Goal: Task Accomplishment & Management: Complete application form

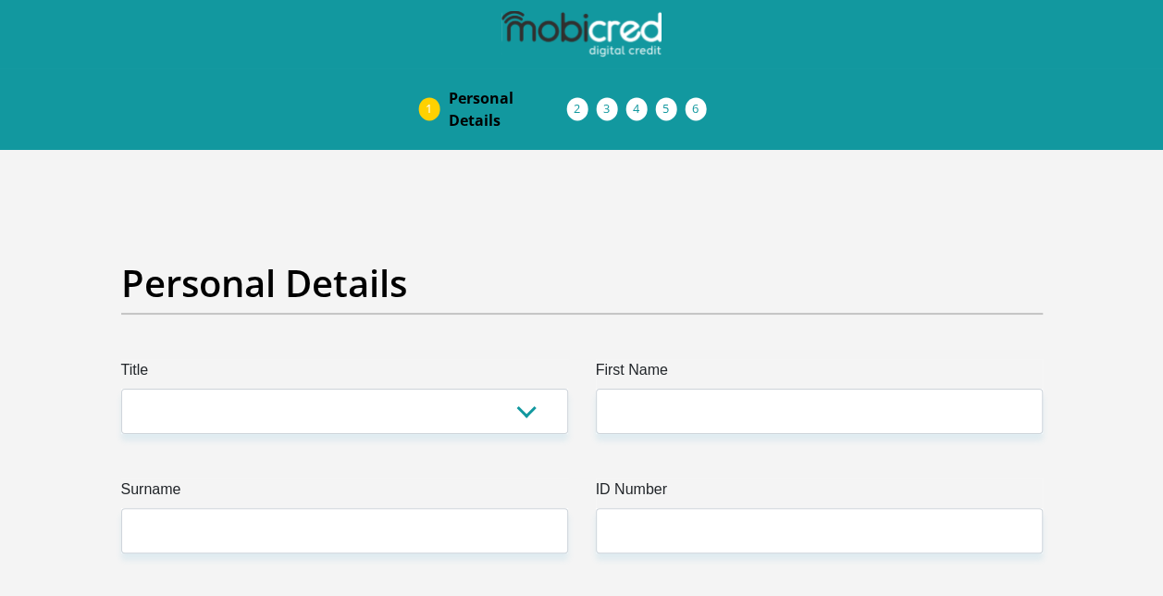
click at [305, 375] on label "Title" at bounding box center [344, 374] width 447 height 30
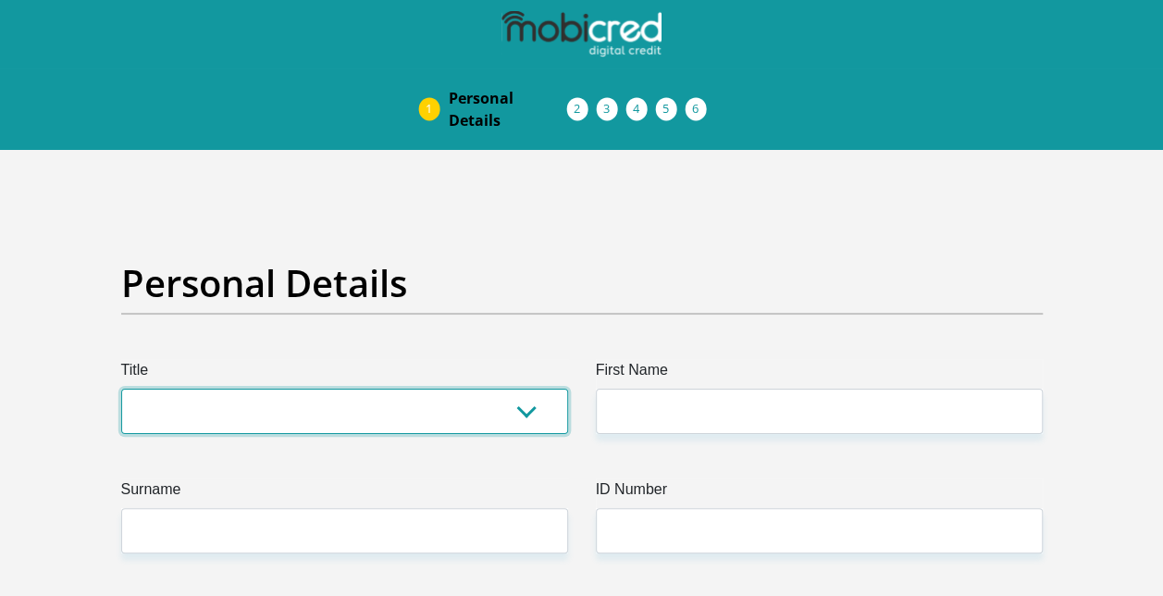
click at [305, 388] on select "Mr Ms Mrs Dr [PERSON_NAME]" at bounding box center [344, 410] width 447 height 45
click at [303, 423] on select "Mr Ms Mrs Dr [PERSON_NAME]" at bounding box center [344, 410] width 447 height 45
select select "Mr"
click at [121, 388] on select "Mr Ms Mrs Dr [PERSON_NAME]" at bounding box center [344, 410] width 447 height 45
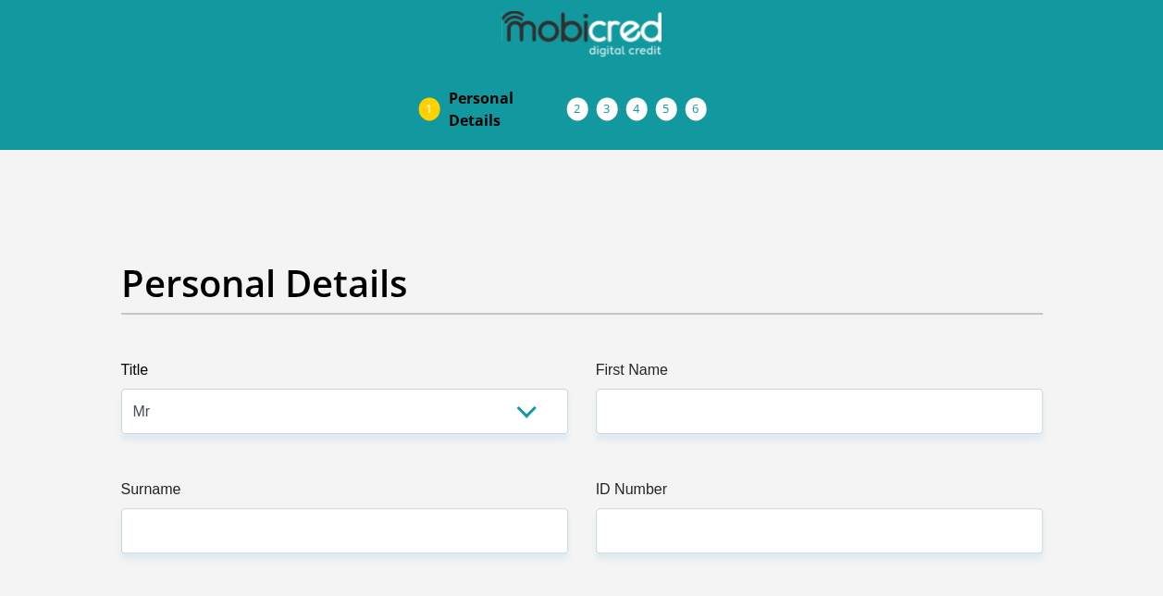
click at [253, 483] on label "Surname" at bounding box center [344, 493] width 447 height 30
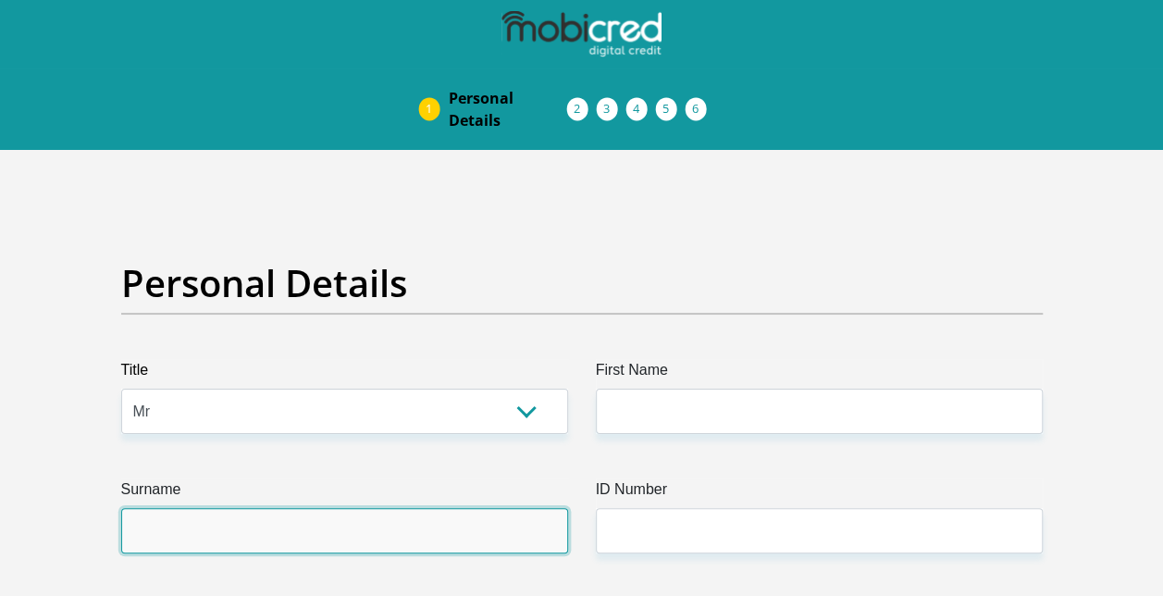
click at [253, 508] on input "Surname" at bounding box center [344, 530] width 447 height 45
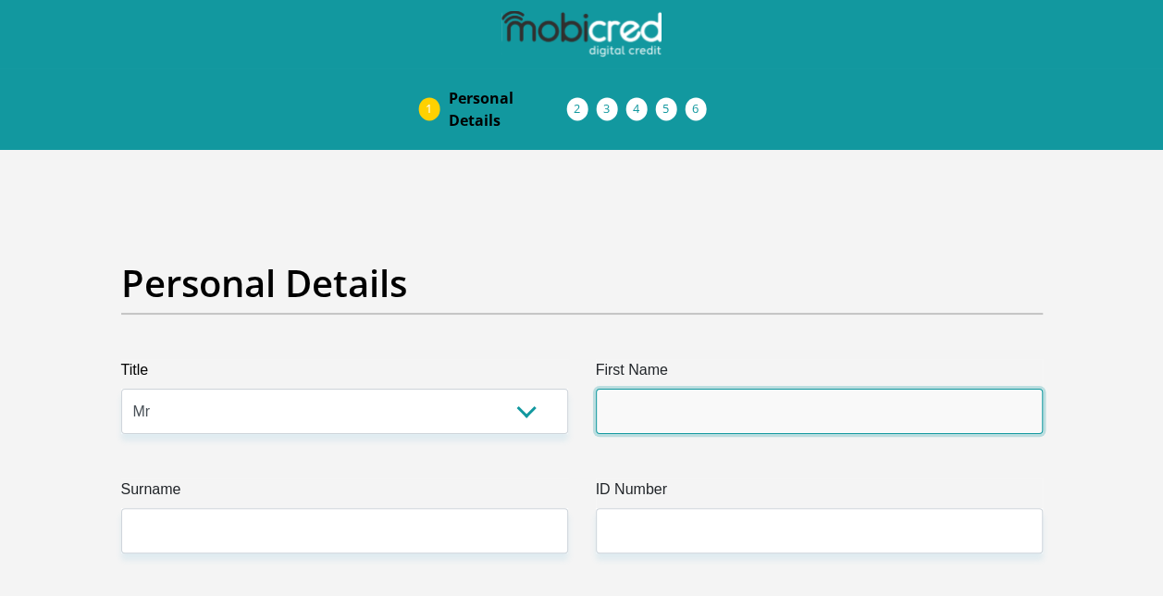
click at [713, 398] on input "First Name" at bounding box center [819, 410] width 447 height 45
type input "Khutso"
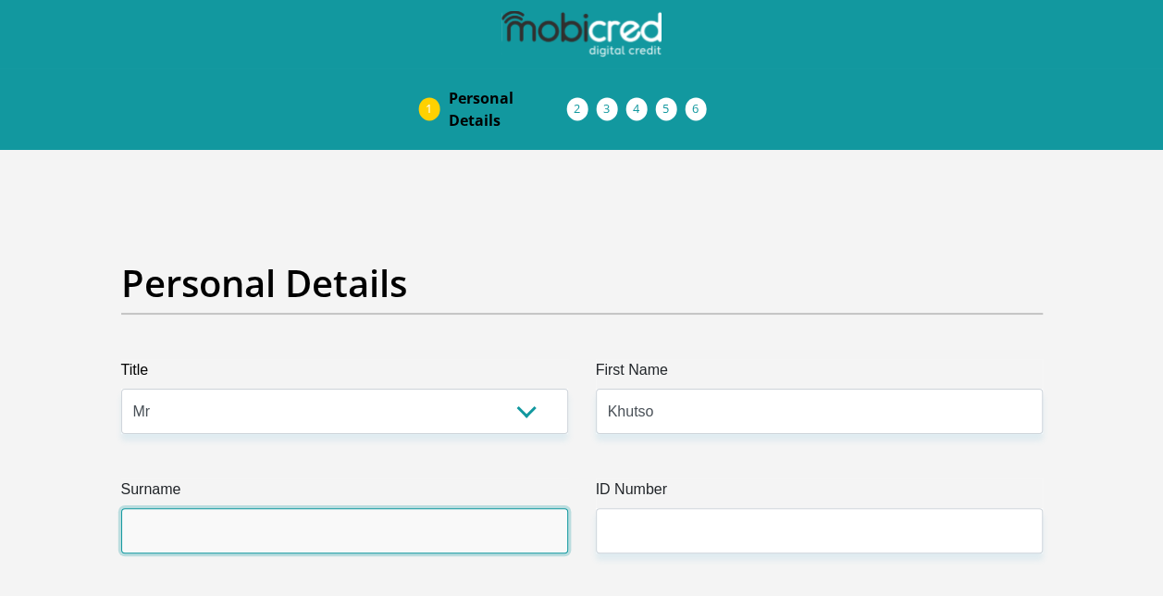
type input "Moabelo"
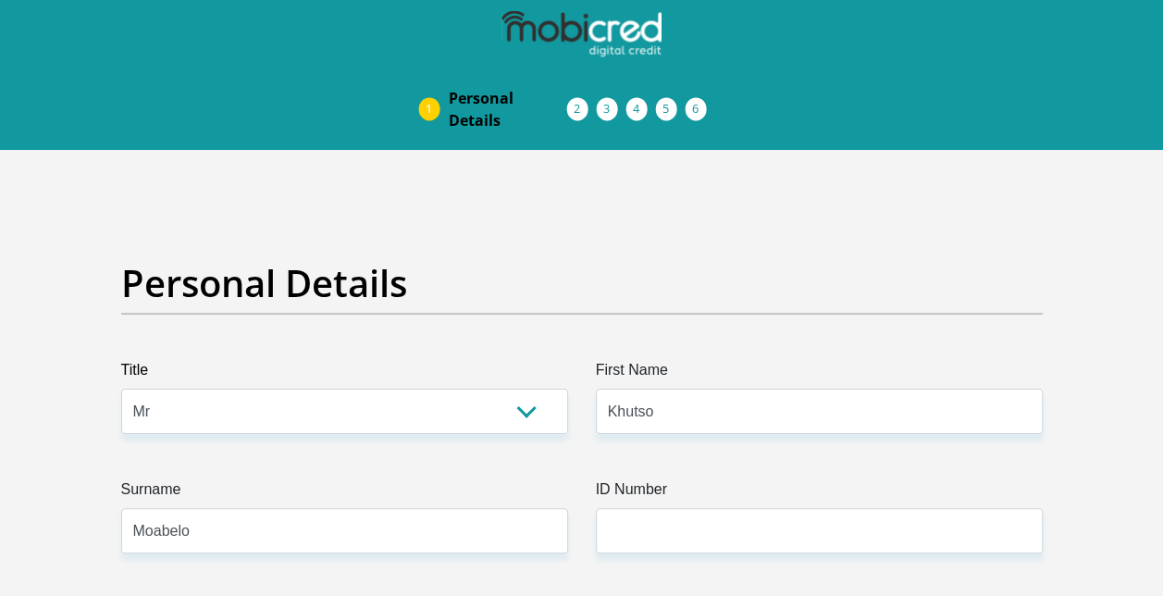
type input "0671521564"
select select "ZAF"
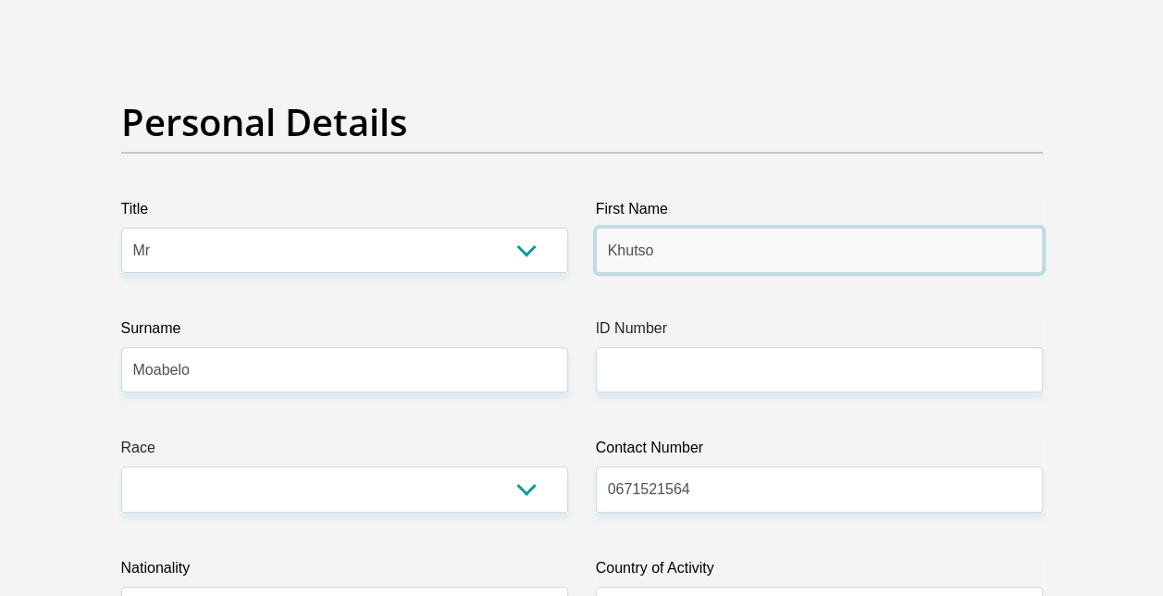
scroll to position [178, 0]
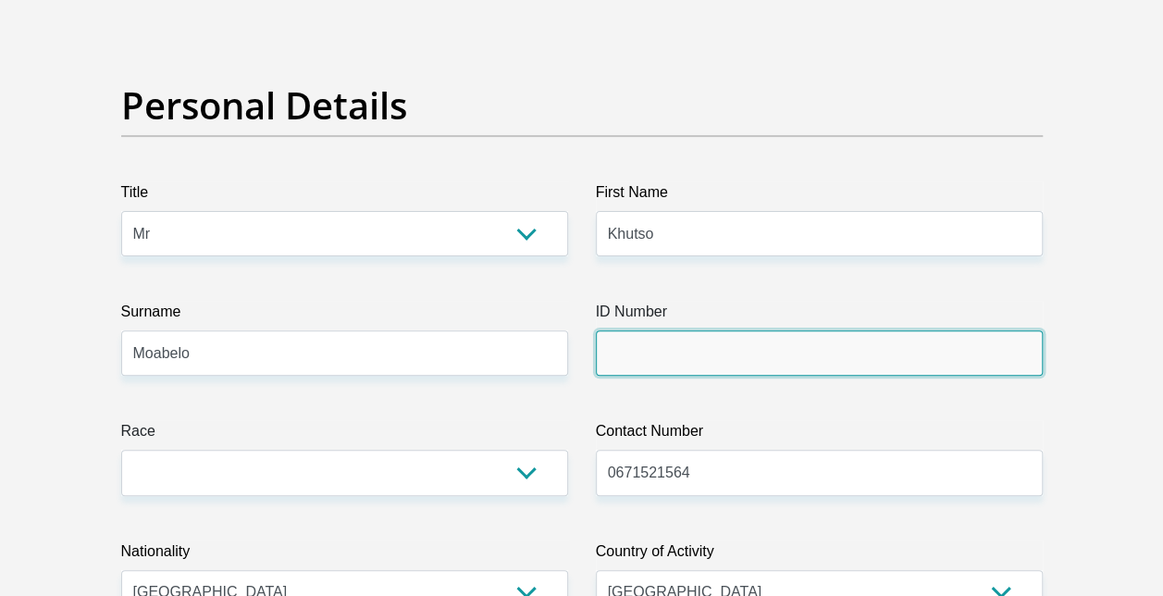
click at [668, 354] on input "ID Number" at bounding box center [819, 352] width 447 height 45
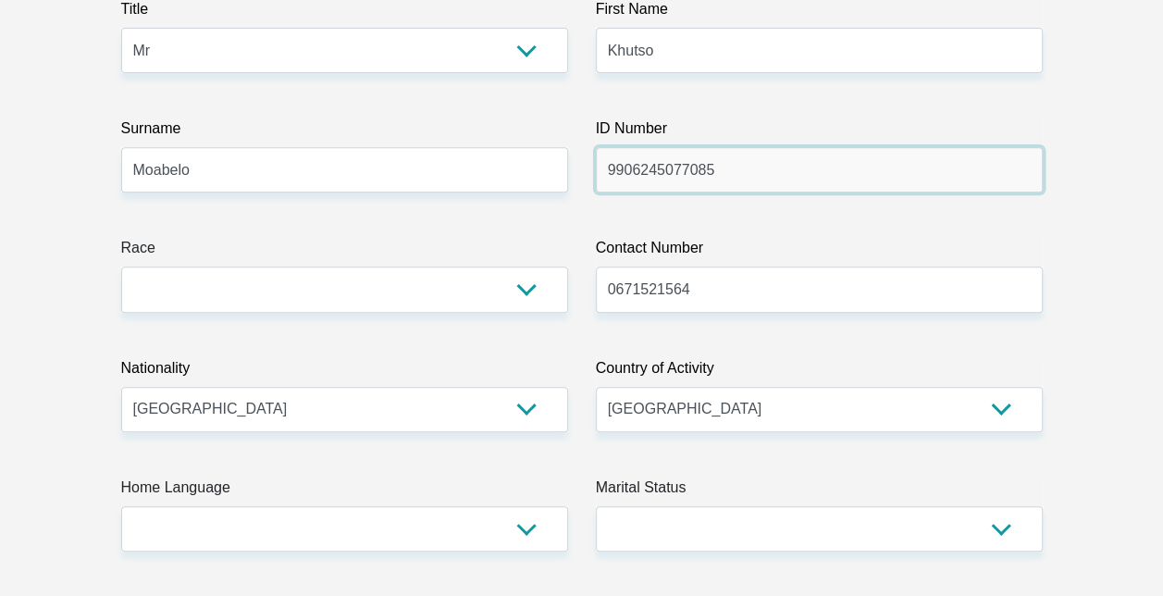
scroll to position [360, 0]
type input "9906245077085"
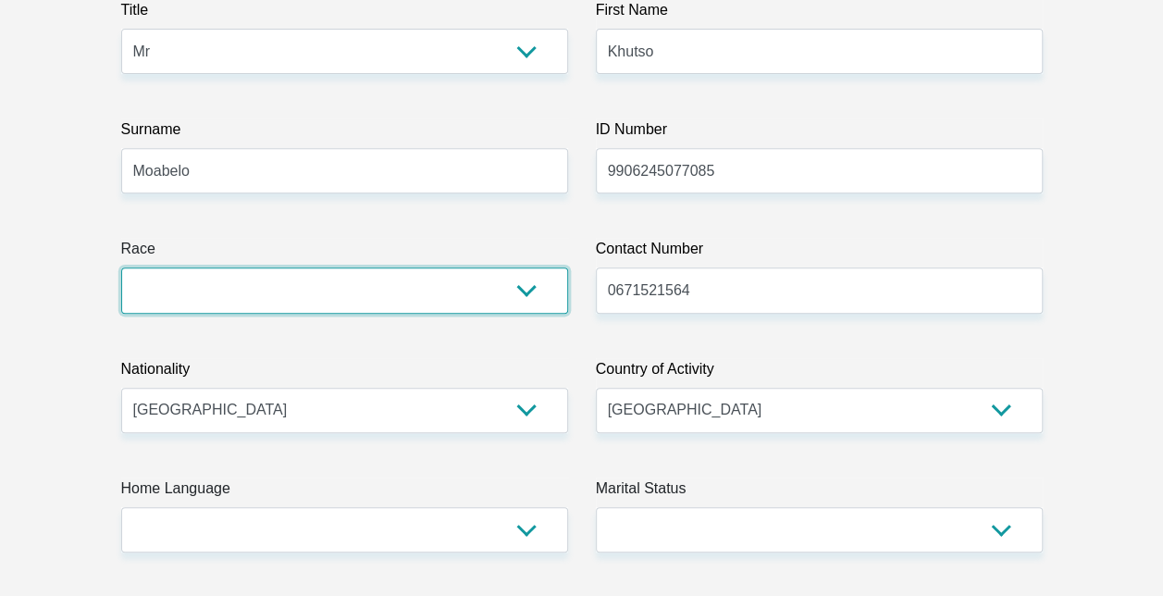
click at [513, 280] on select "Black Coloured Indian White Other" at bounding box center [344, 289] width 447 height 45
select select "1"
click at [121, 267] on select "Black Coloured Indian White Other" at bounding box center [344, 289] width 447 height 45
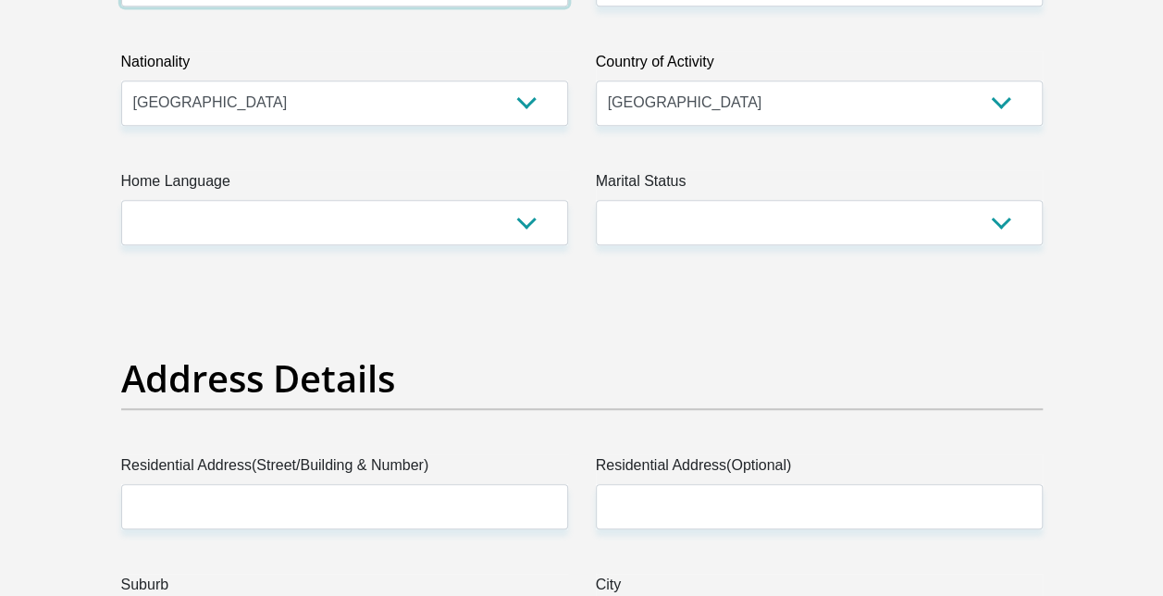
scroll to position [720, 0]
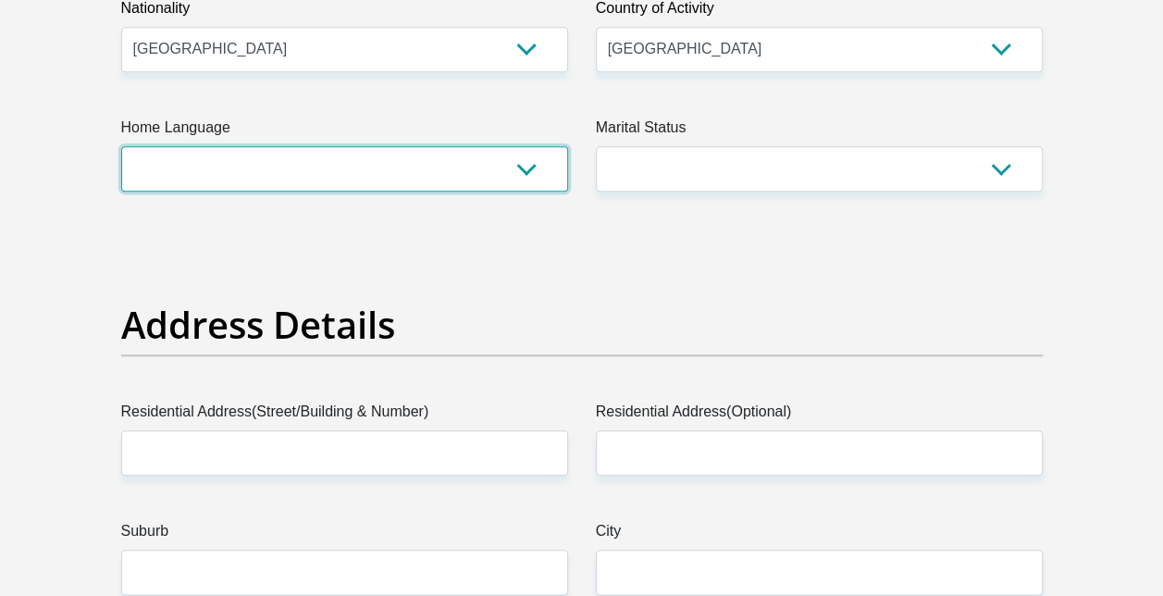
click at [525, 170] on select "Afrikaans English Sepedi South Ndebele Southern Sotho Swati Tsonga Tswana Venda…" at bounding box center [344, 168] width 447 height 45
select select "eng"
click at [121, 146] on select "Afrikaans English Sepedi South Ndebele Southern Sotho Swati Tsonga Tswana Venda…" at bounding box center [344, 168] width 447 height 45
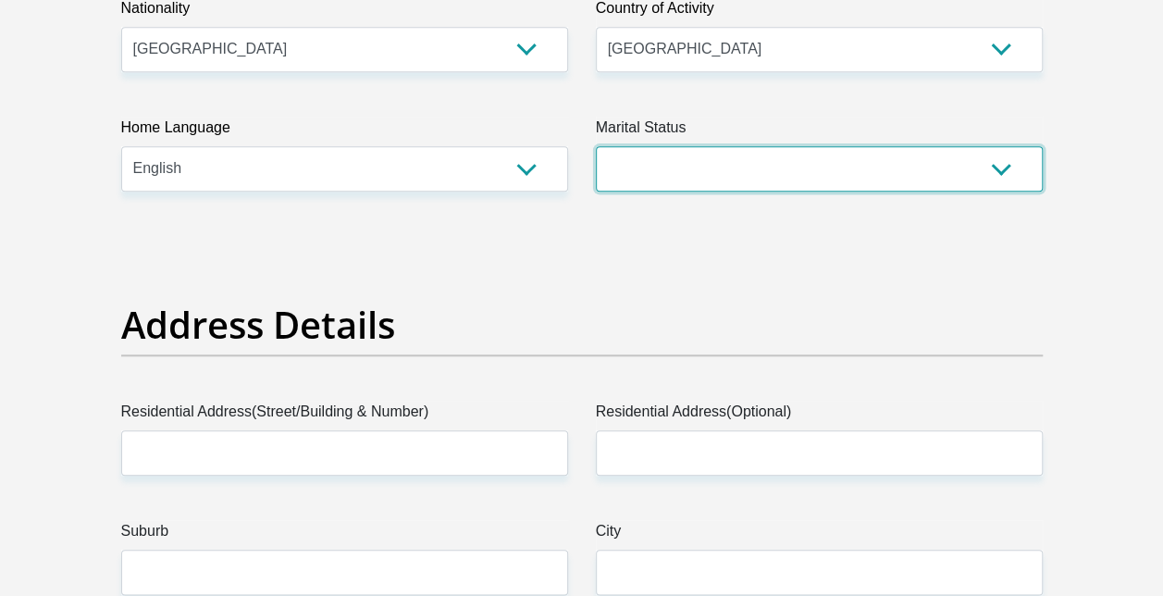
click at [798, 170] on select "Married ANC Single Divorced Widowed Married COP or Customary Law" at bounding box center [819, 168] width 447 height 45
select select "2"
click at [596, 146] on select "Married ANC Single Divorced Widowed Married COP or Customary Law" at bounding box center [819, 168] width 447 height 45
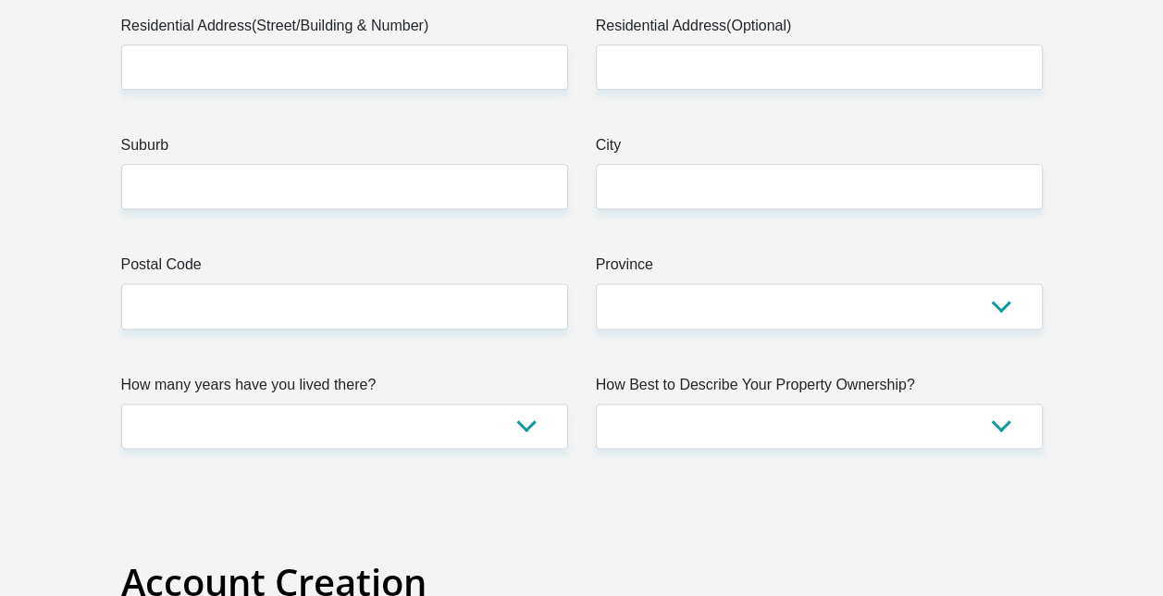
scroll to position [1108, 0]
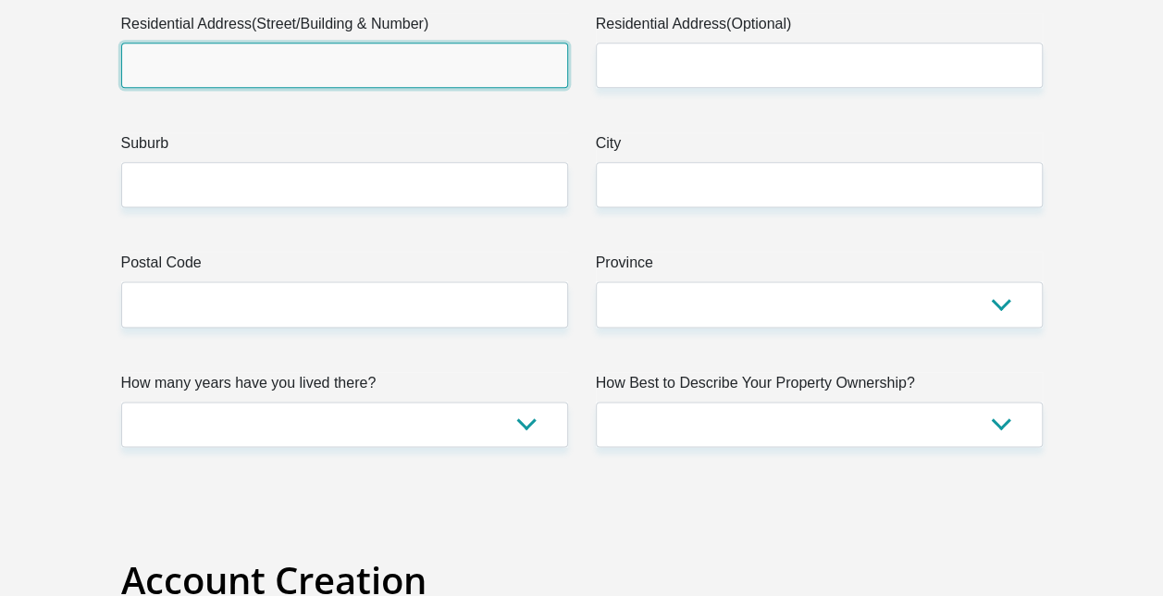
click at [346, 76] on input "Residential Address(Street/Building & Number)" at bounding box center [344, 65] width 447 height 45
type input "[STREET_ADDRESS]"
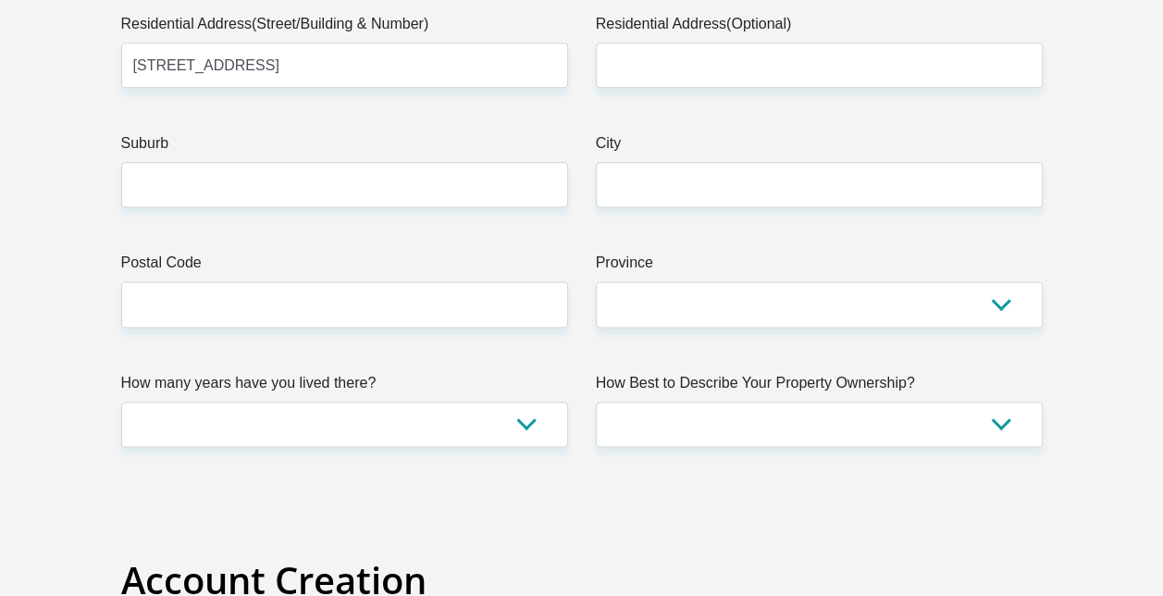
type input "Parkrand"
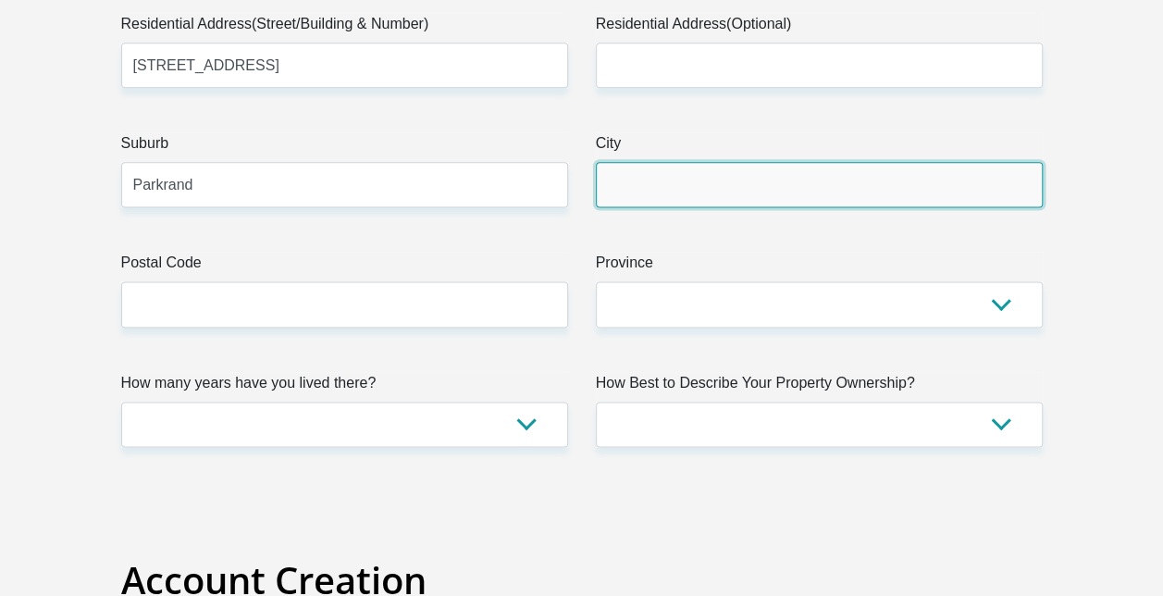
type input "Ekurhuleni"
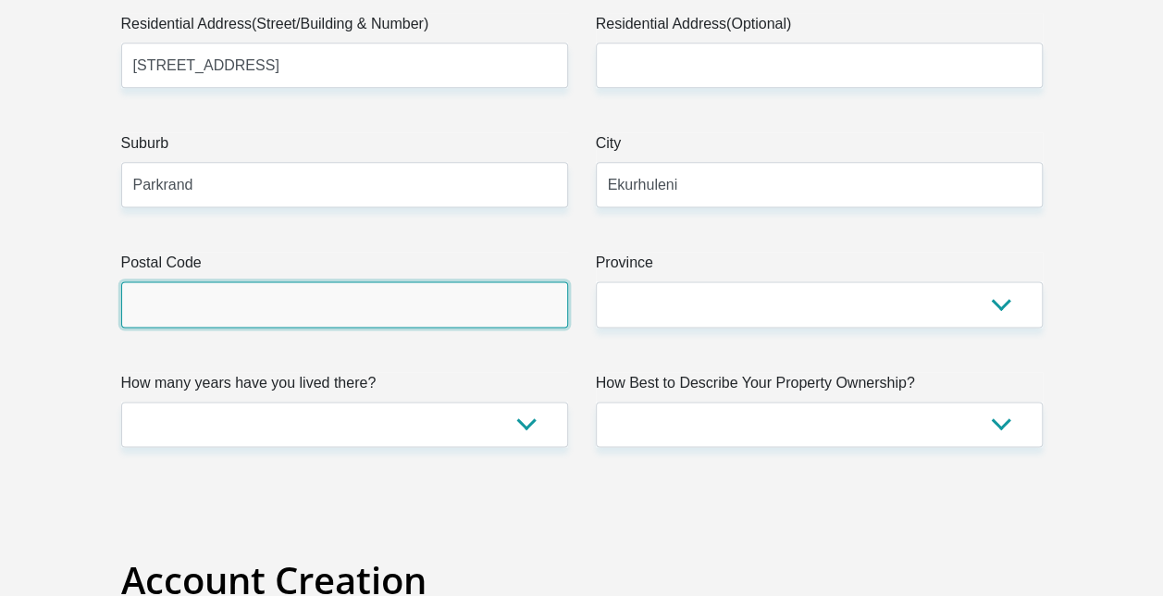
type input "1459"
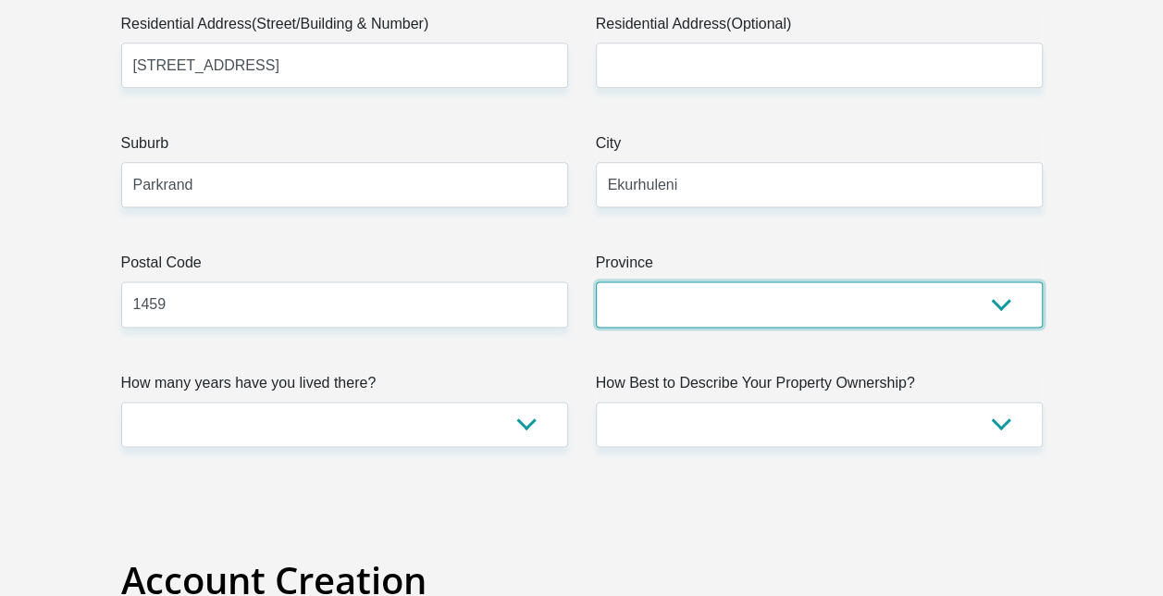
select select "Gauteng"
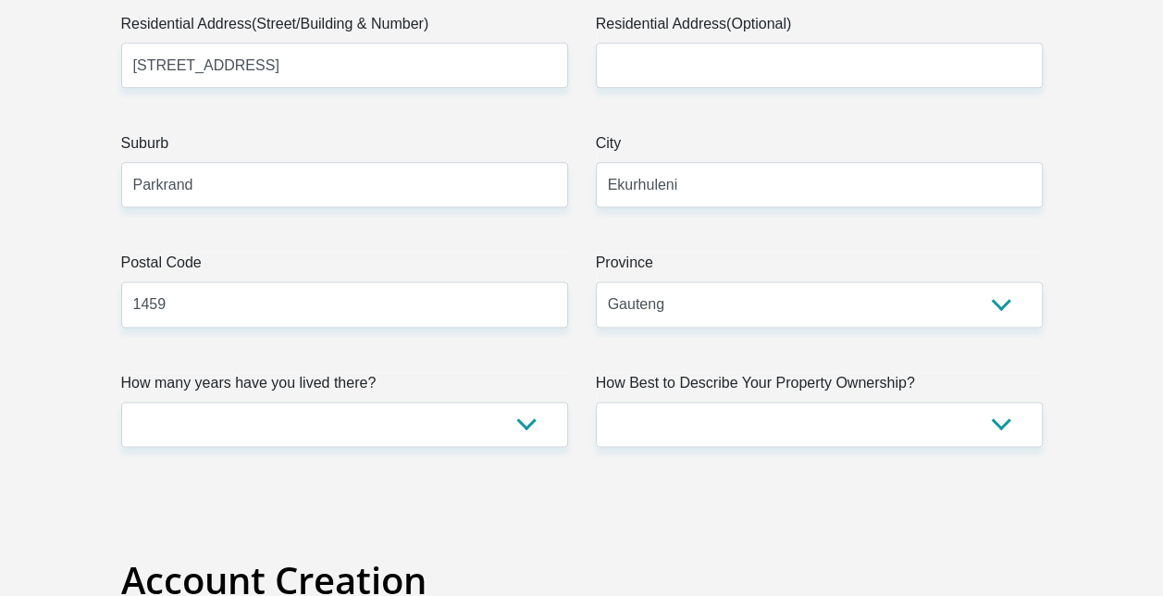
type input "[EMAIL_ADDRESS][DOMAIN_NAME]"
type input "TekaFamba27"
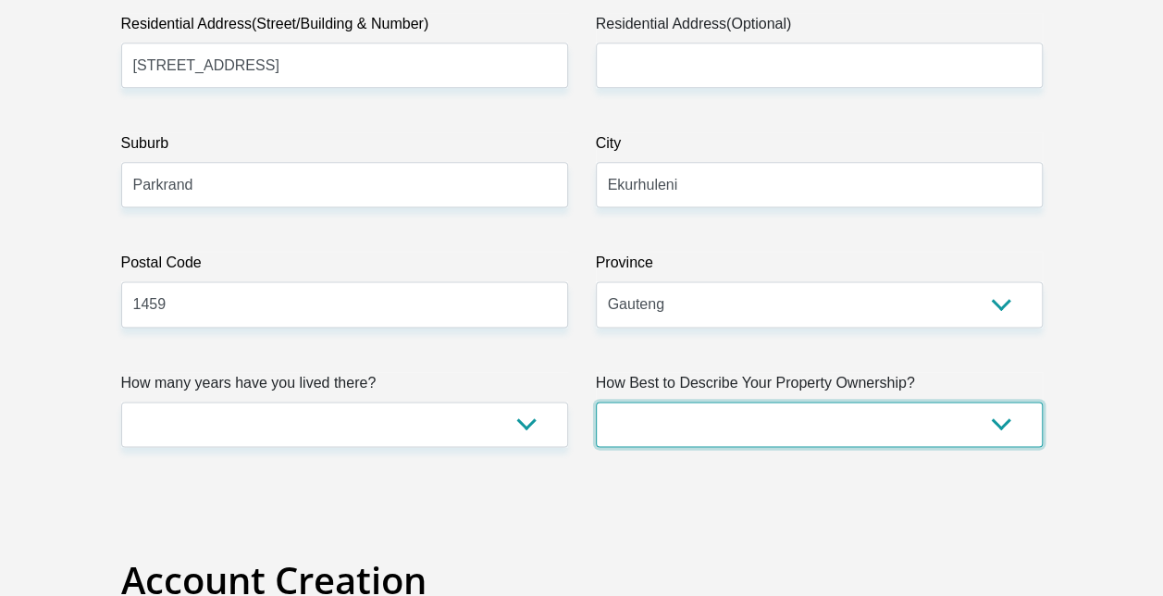
click at [743, 418] on select "Owned Rented Family Owned Company Dwelling" at bounding box center [819, 423] width 447 height 45
select select "Rented"
click at [596, 401] on select "Owned Rented Family Owned Company Dwelling" at bounding box center [819, 423] width 447 height 45
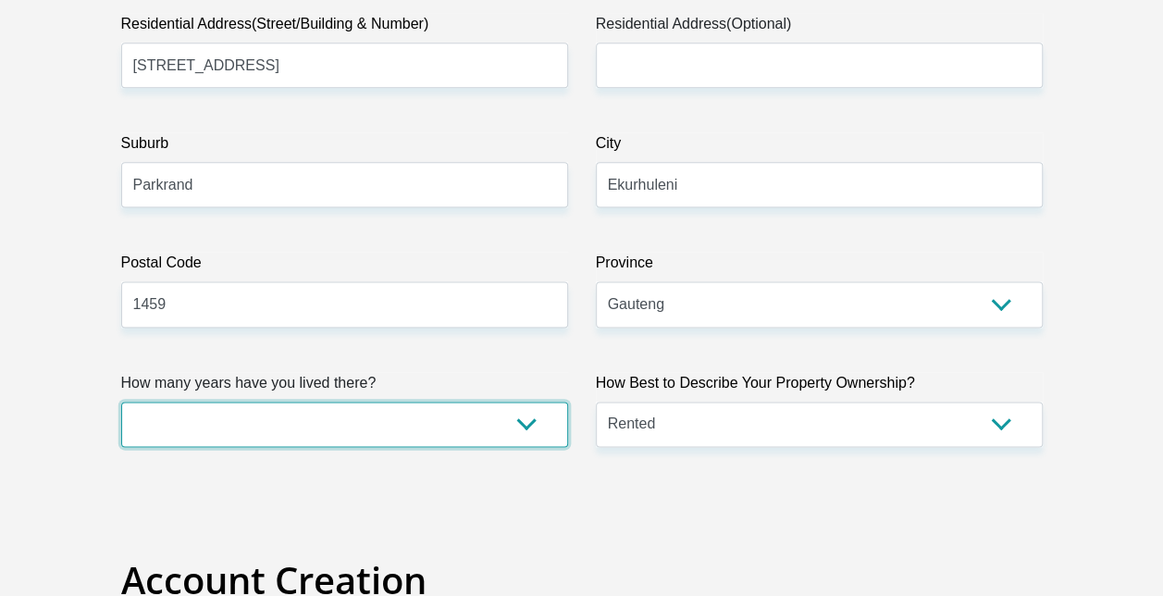
click at [417, 425] on select "less than 1 year 1-3 years 3-5 years 5+ years" at bounding box center [344, 423] width 447 height 45
select select "4"
click at [121, 401] on select "less than 1 year 1-3 years 3-5 years 5+ years" at bounding box center [344, 423] width 447 height 45
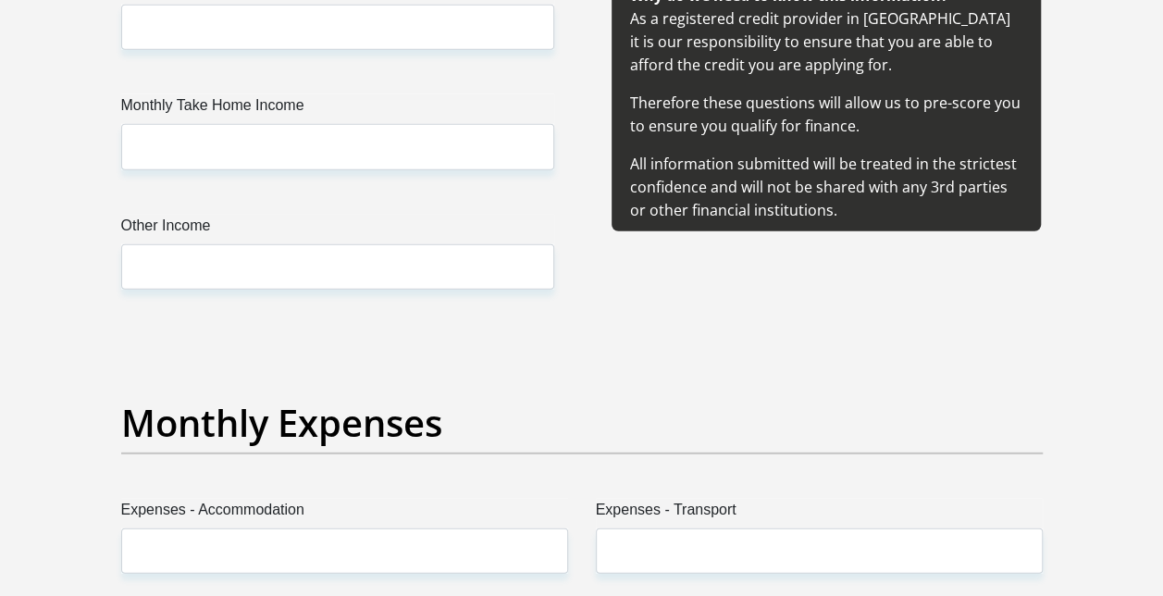
scroll to position [2219, 0]
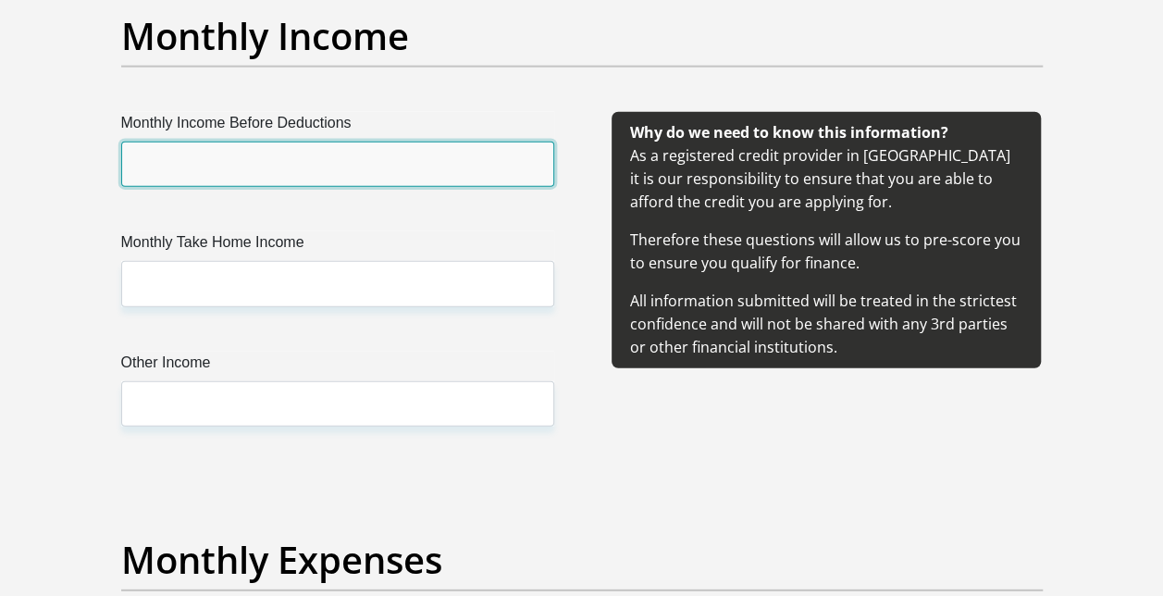
click at [338, 168] on input "Monthly Income Before Deductions" at bounding box center [337, 163] width 433 height 45
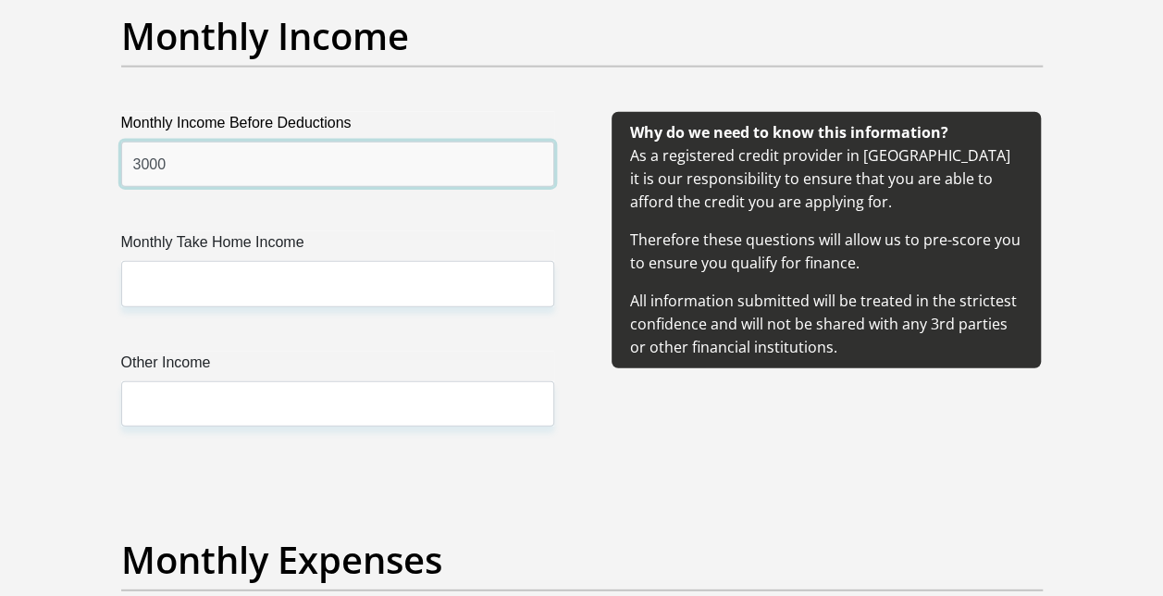
type input "3000"
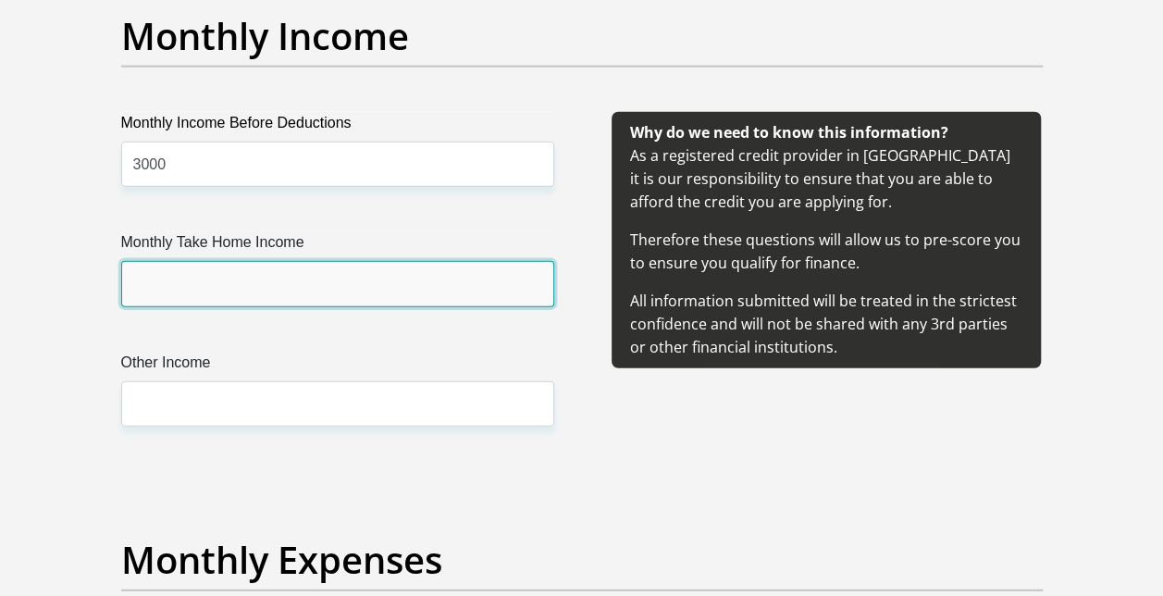
click at [290, 273] on input "Monthly Take Home Income" at bounding box center [337, 283] width 433 height 45
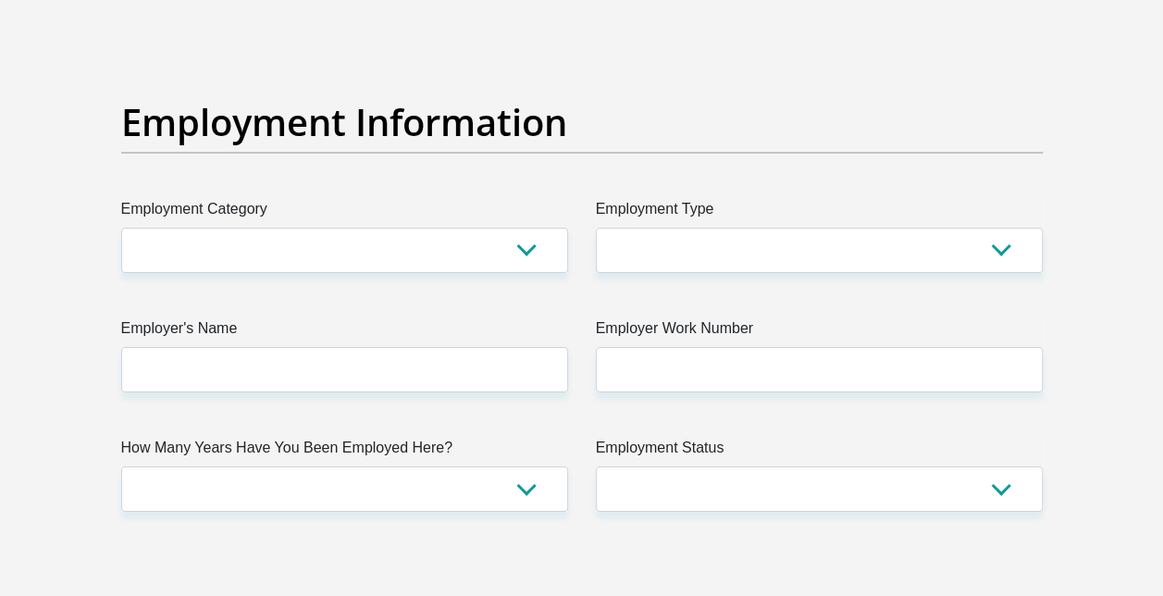
scroll to position [3344, 0]
type input "3000"
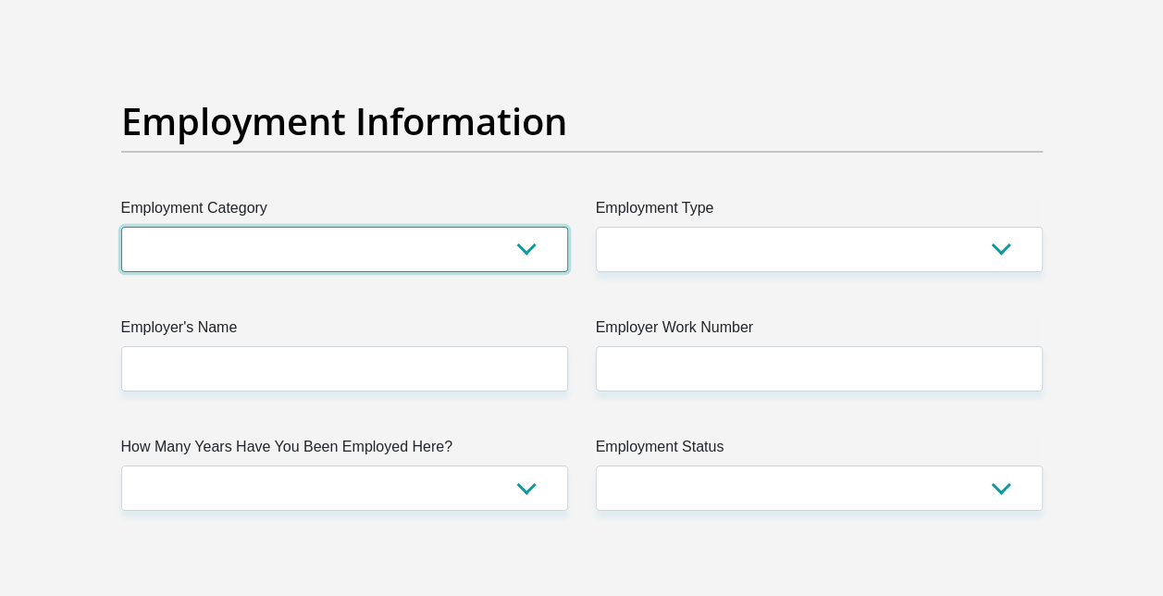
click at [344, 248] on select "AGRICULTURE ALCOHOL & TOBACCO CONSTRUCTION MATERIALS METALLURGY EQUIPMENT FOR R…" at bounding box center [344, 249] width 447 height 45
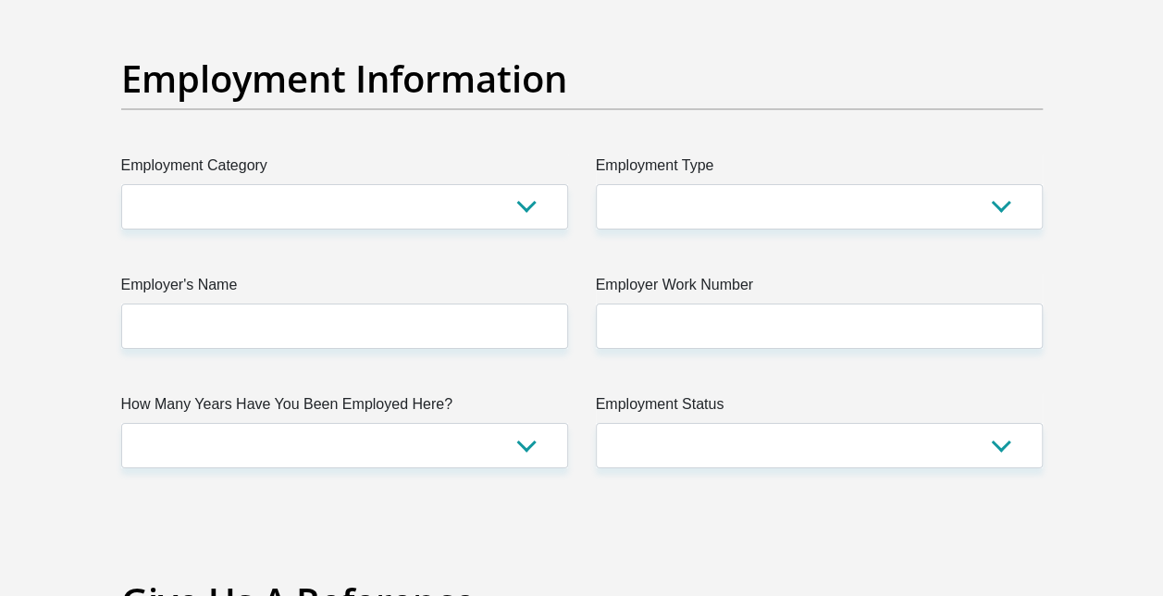
scroll to position [3388, 0]
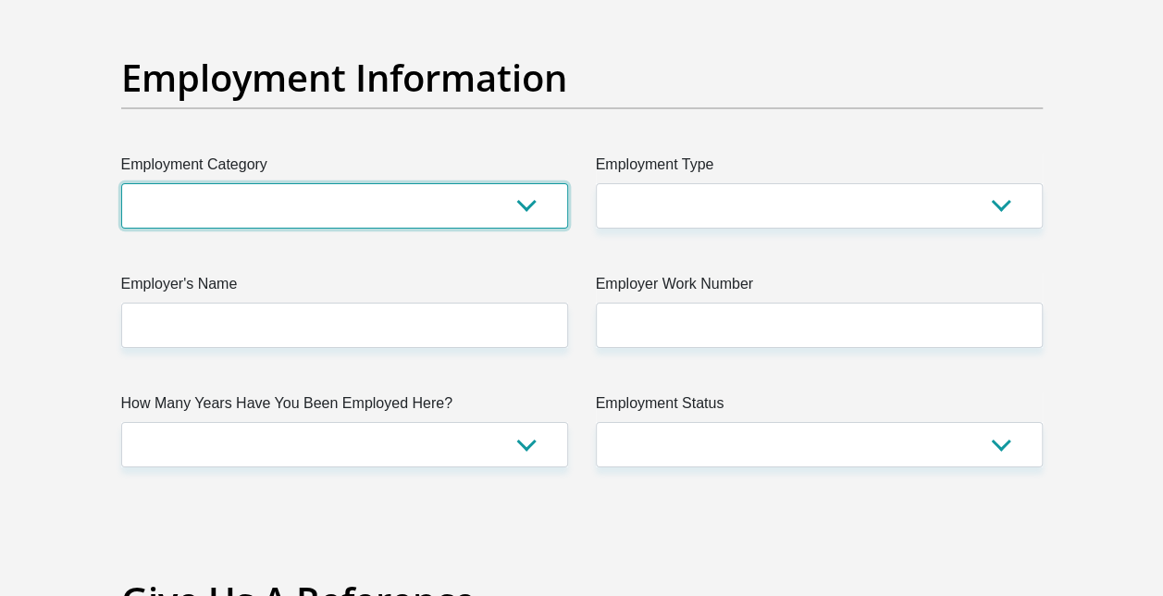
click at [424, 220] on select "AGRICULTURE ALCOHOL & TOBACCO CONSTRUCTION MATERIALS METALLURGY EQUIPMENT FOR R…" at bounding box center [344, 205] width 447 height 45
select select "75"
click at [121, 183] on select "AGRICULTURE ALCOHOL & TOBACCO CONSTRUCTION MATERIALS METALLURGY EQUIPMENT FOR R…" at bounding box center [344, 205] width 447 height 45
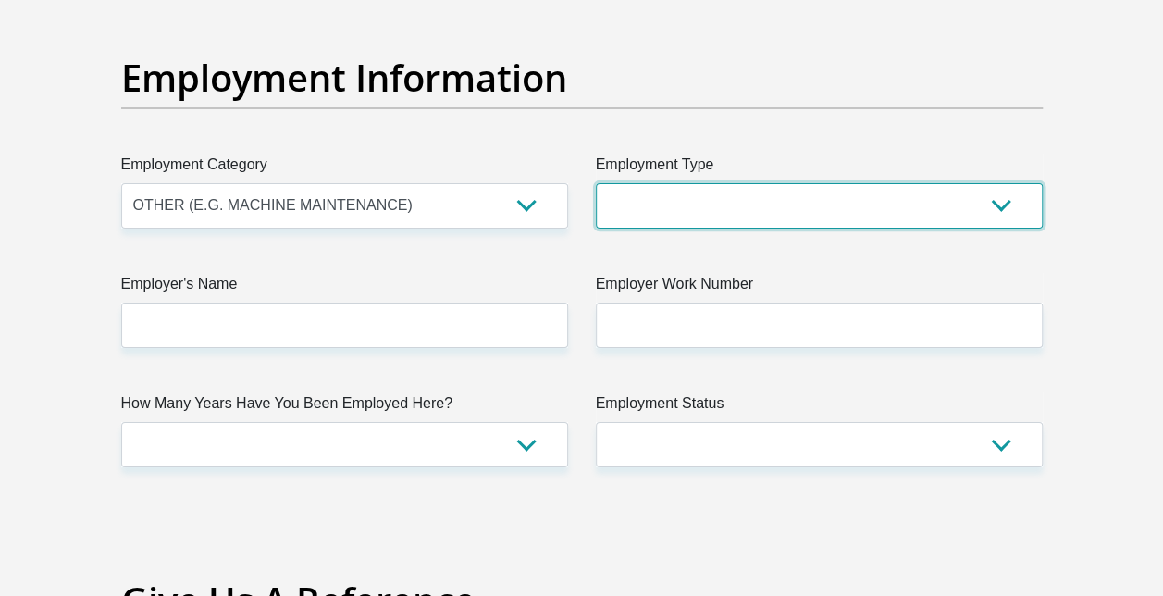
click at [720, 210] on select "College/Lecturer Craft Seller Creative Driver Executive Farmer Forces - Non Com…" at bounding box center [819, 205] width 447 height 45
click at [770, 210] on select "College/Lecturer Craft Seller Creative Driver Executive Farmer Forces - Non Com…" at bounding box center [819, 205] width 447 height 45
click at [1000, 199] on select "College/Lecturer Craft Seller Creative Driver Executive Farmer Forces - Non Com…" at bounding box center [819, 205] width 447 height 45
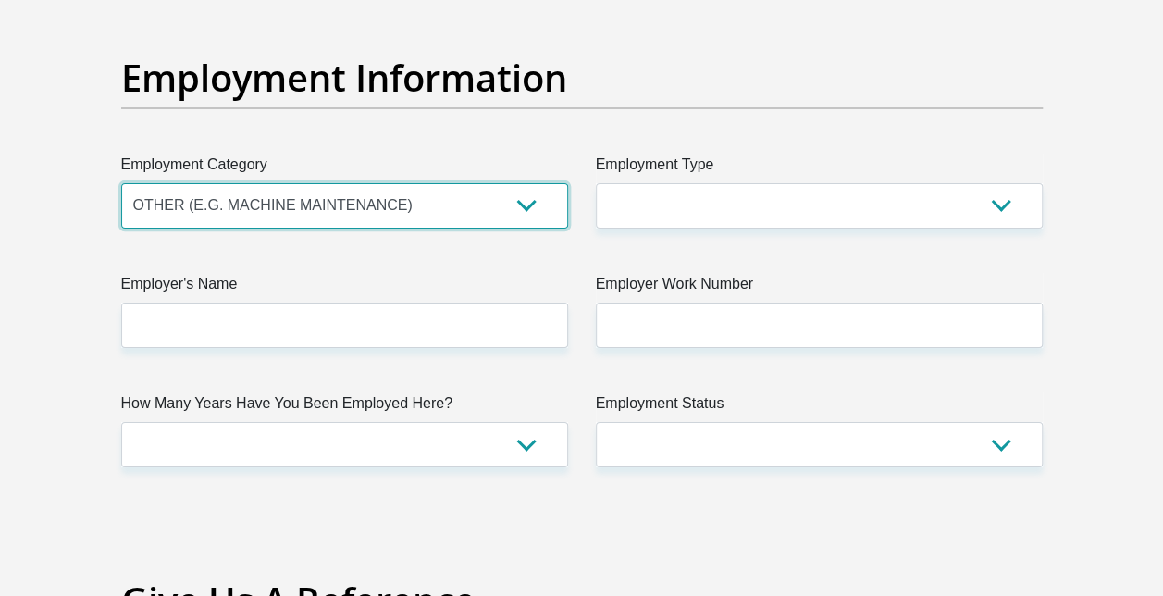
click at [532, 196] on select "AGRICULTURE ALCOHOL & TOBACCO CONSTRUCTION MATERIALS METALLURGY EQUIPMENT FOR R…" at bounding box center [344, 205] width 447 height 45
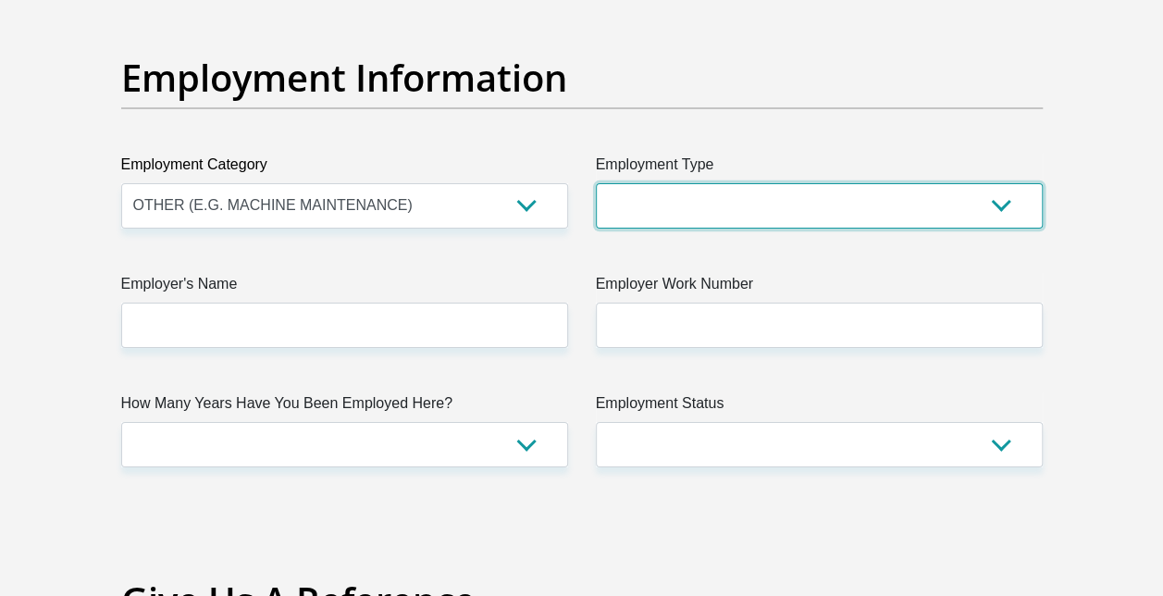
click at [742, 203] on select "College/Lecturer Craft Seller Creative Driver Executive Farmer Forces - Non Com…" at bounding box center [819, 205] width 447 height 45
select select "Self-Employed"
click at [596, 183] on select "College/Lecturer Craft Seller Creative Driver Executive Farmer Forces - Non Com…" at bounding box center [819, 205] width 447 height 45
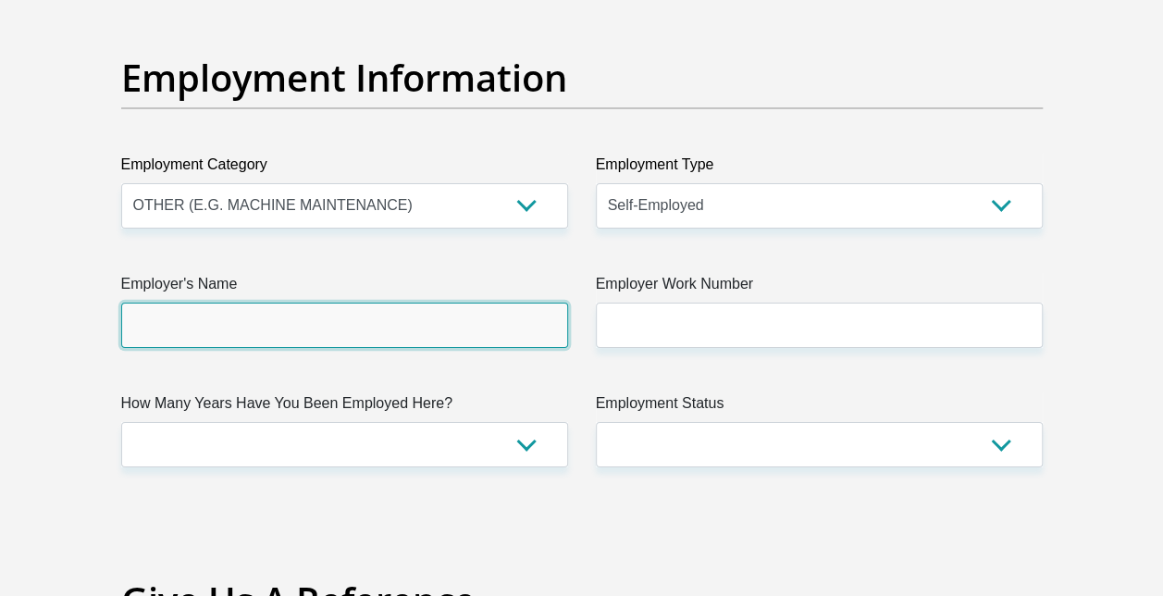
click at [487, 322] on input "Employer's Name" at bounding box center [344, 324] width 447 height 45
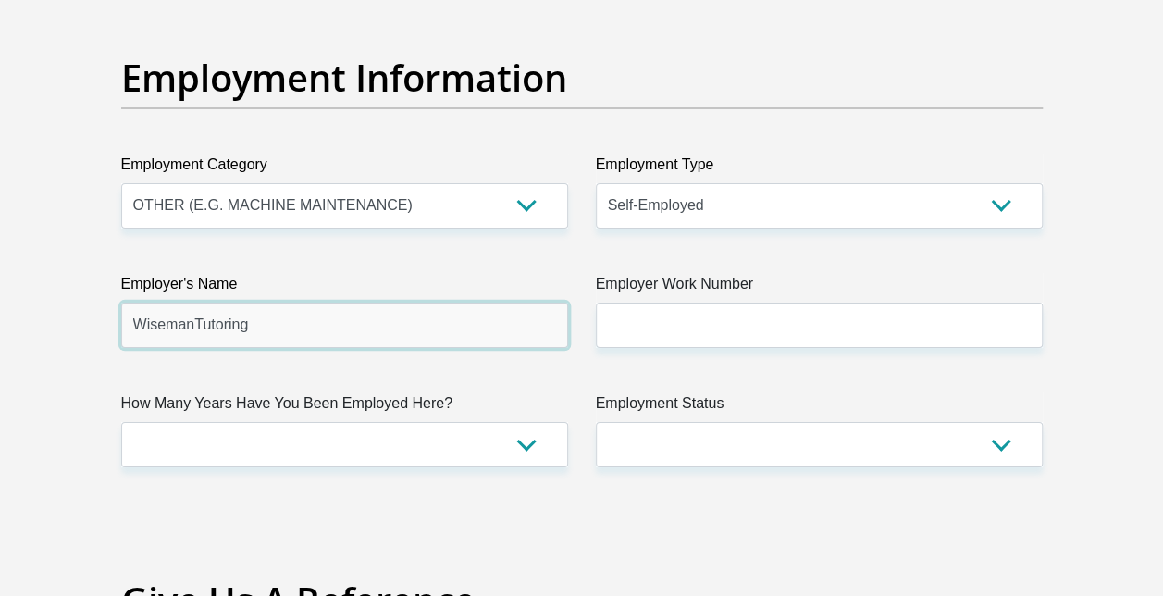
type input "WisemanTutoring"
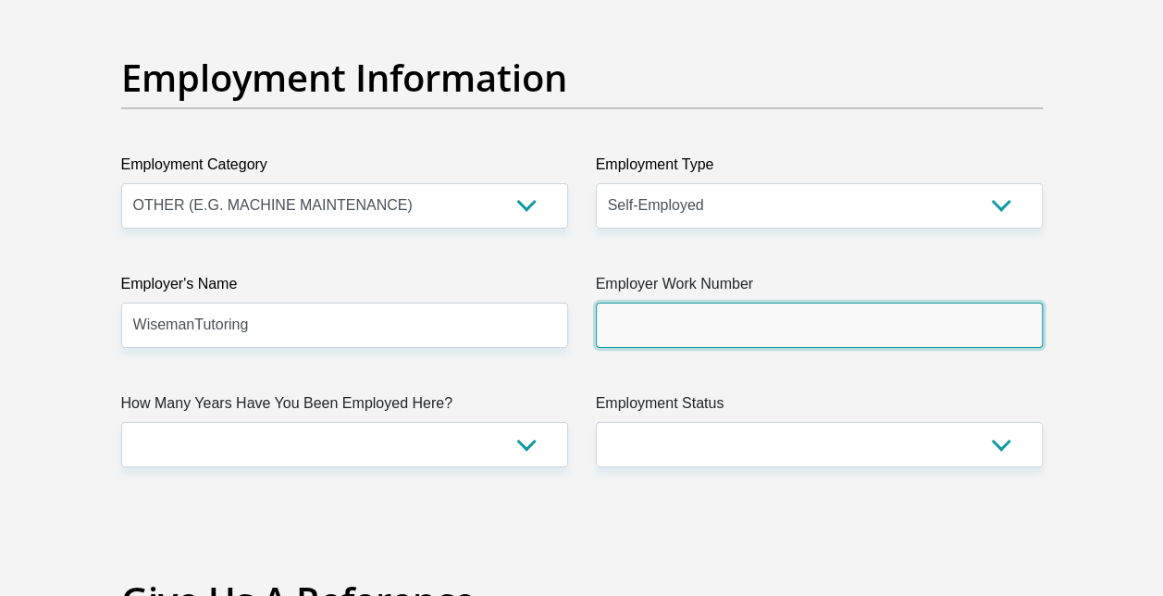
click at [718, 326] on input "Employer Work Number" at bounding box center [819, 324] width 447 height 45
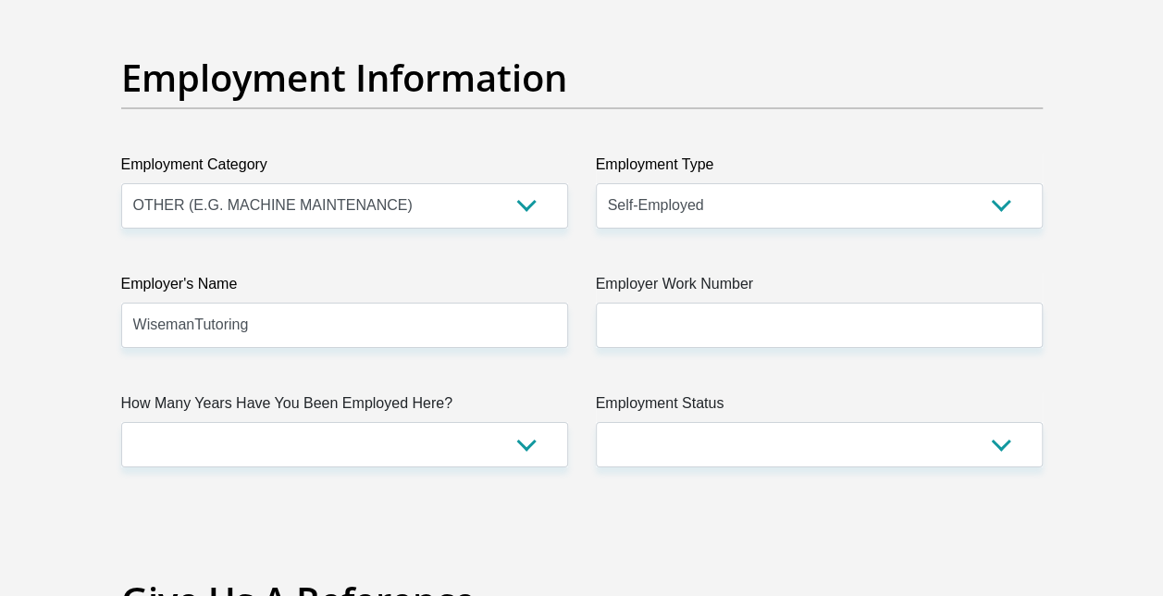
click at [1051, 398] on div "Employment Status Permanent/Full-time Part-time/Casual [DEMOGRAPHIC_DATA] Worke…" at bounding box center [819, 429] width 474 height 75
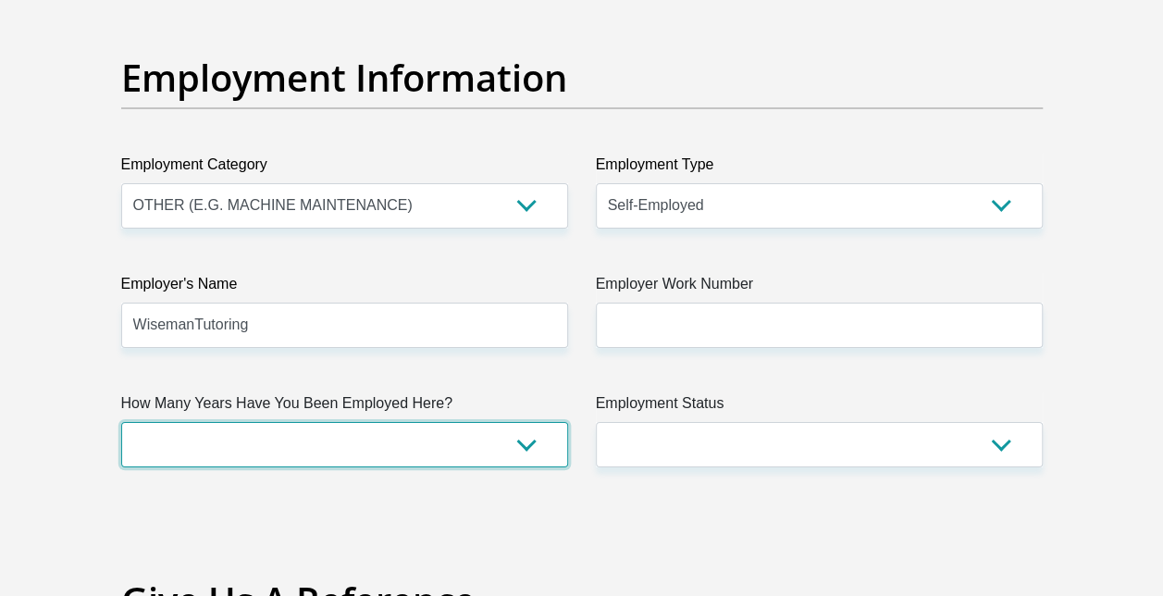
click at [509, 440] on select "less than 1 year 1-3 years 3-5 years 5+ years" at bounding box center [344, 444] width 447 height 45
select select "6"
click at [121, 422] on select "less than 1 year 1-3 years 3-5 years 5+ years" at bounding box center [344, 444] width 447 height 45
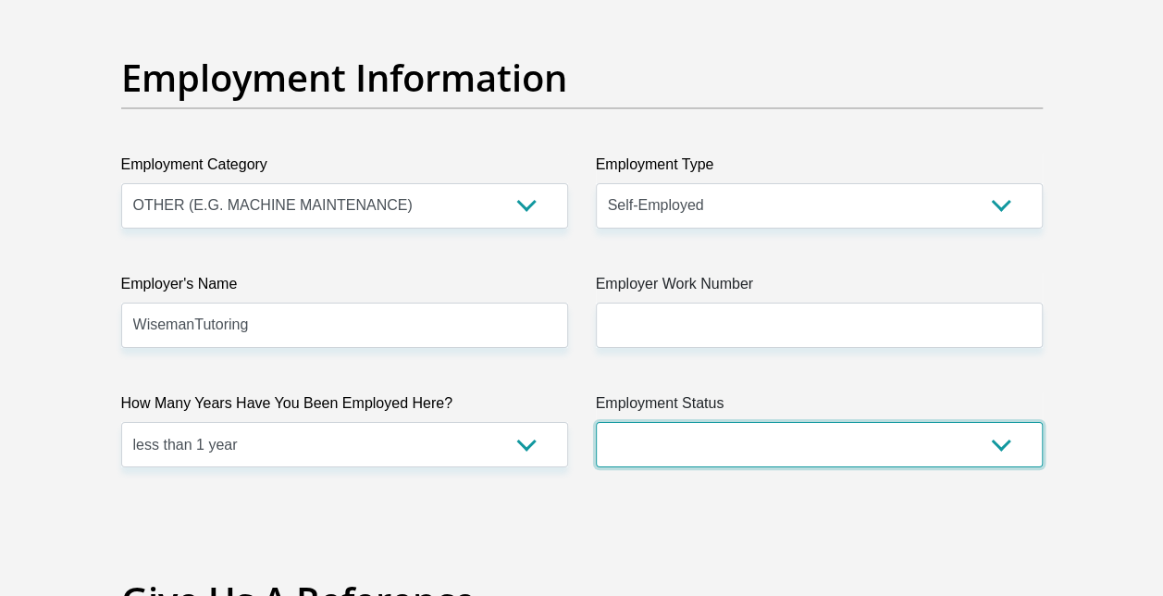
click at [892, 437] on select "Permanent/Full-time Part-time/Casual [DEMOGRAPHIC_DATA] Worker Self-Employed Ho…" at bounding box center [819, 444] width 447 height 45
select select "4"
click at [596, 422] on select "Permanent/Full-time Part-time/Casual [DEMOGRAPHIC_DATA] Worker Self-Employed Ho…" at bounding box center [819, 444] width 447 height 45
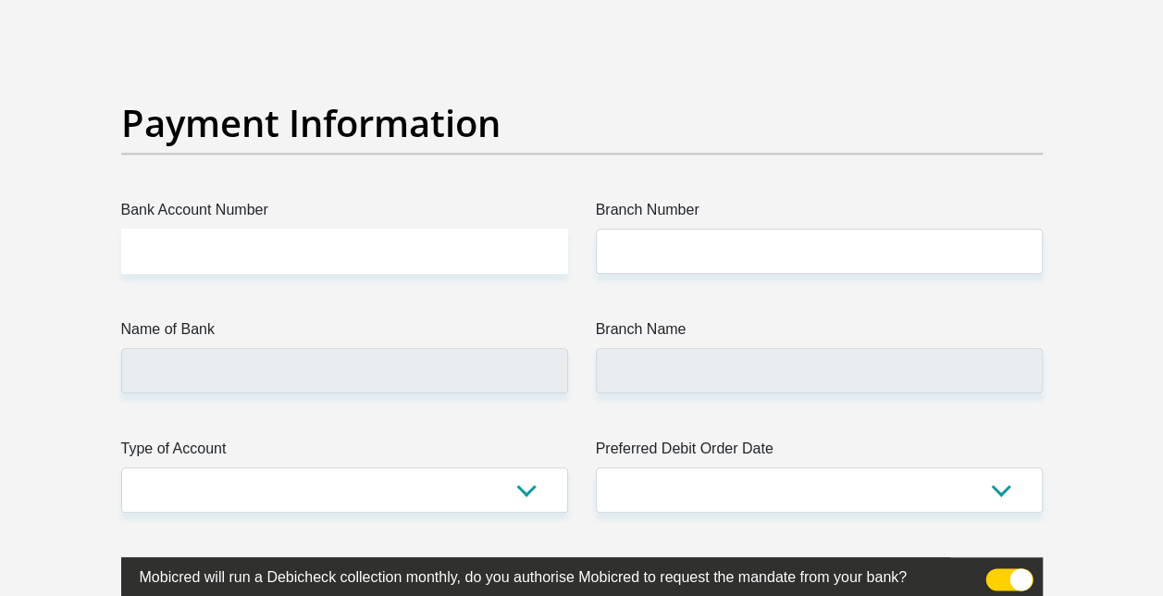
scroll to position [4273, 0]
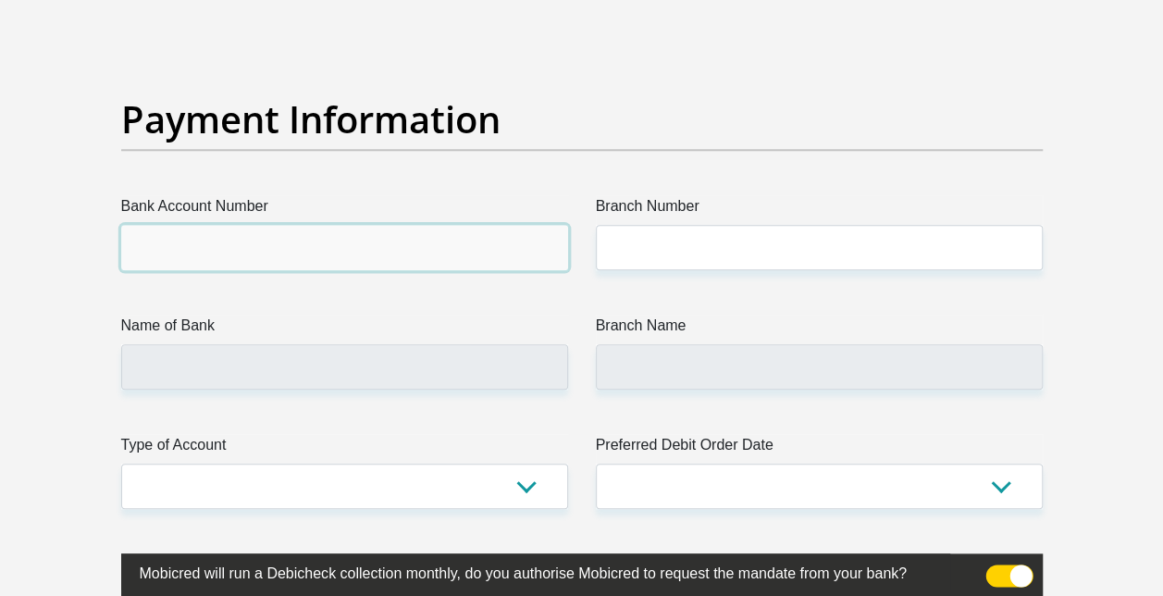
click at [344, 244] on input "Bank Account Number" at bounding box center [344, 247] width 447 height 45
type input "62393094687"
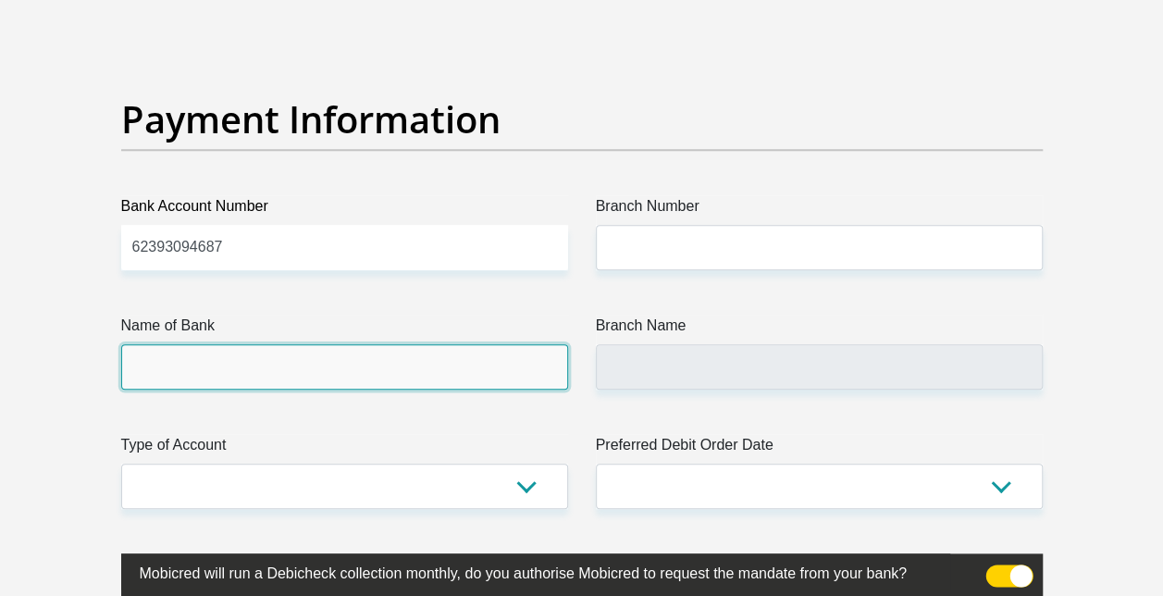
click at [435, 383] on input "Name of Bank" at bounding box center [344, 366] width 447 height 45
click at [388, 368] on input "Name of Bank" at bounding box center [344, 366] width 447 height 45
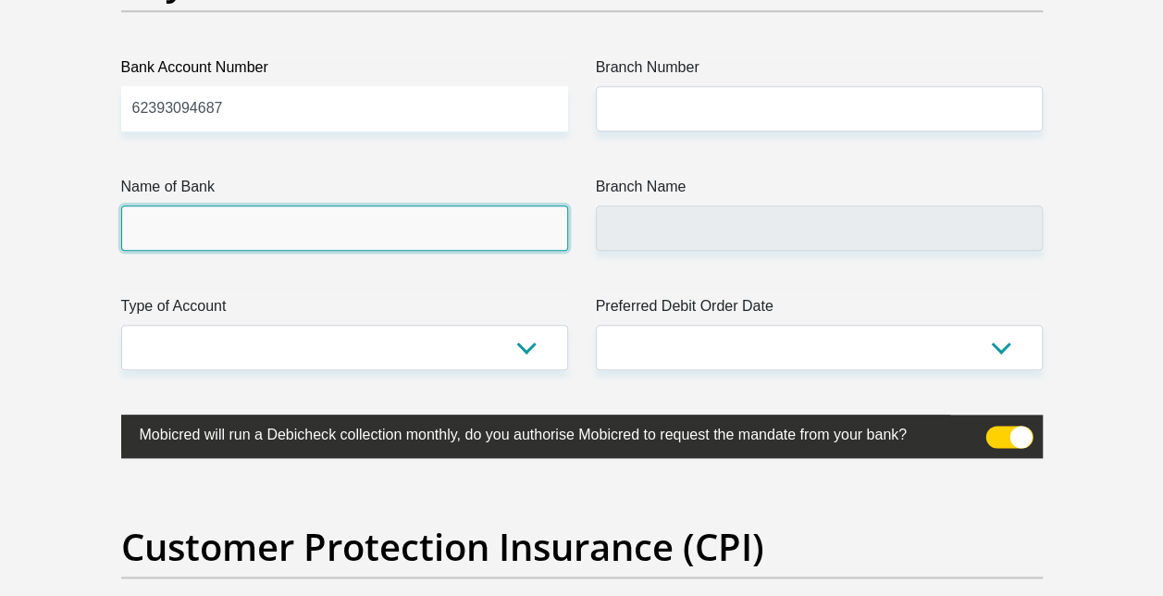
scroll to position [4342, 0]
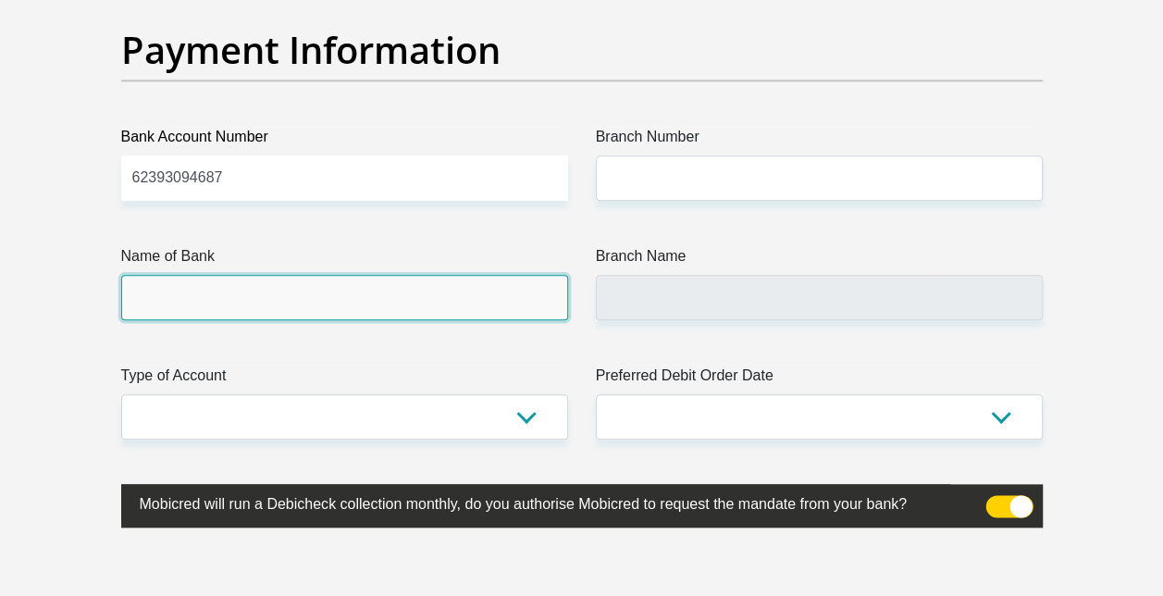
click at [389, 275] on input "Name of Bank" at bounding box center [344, 297] width 447 height 45
click at [386, 296] on input "Name of Bank" at bounding box center [344, 297] width 447 height 45
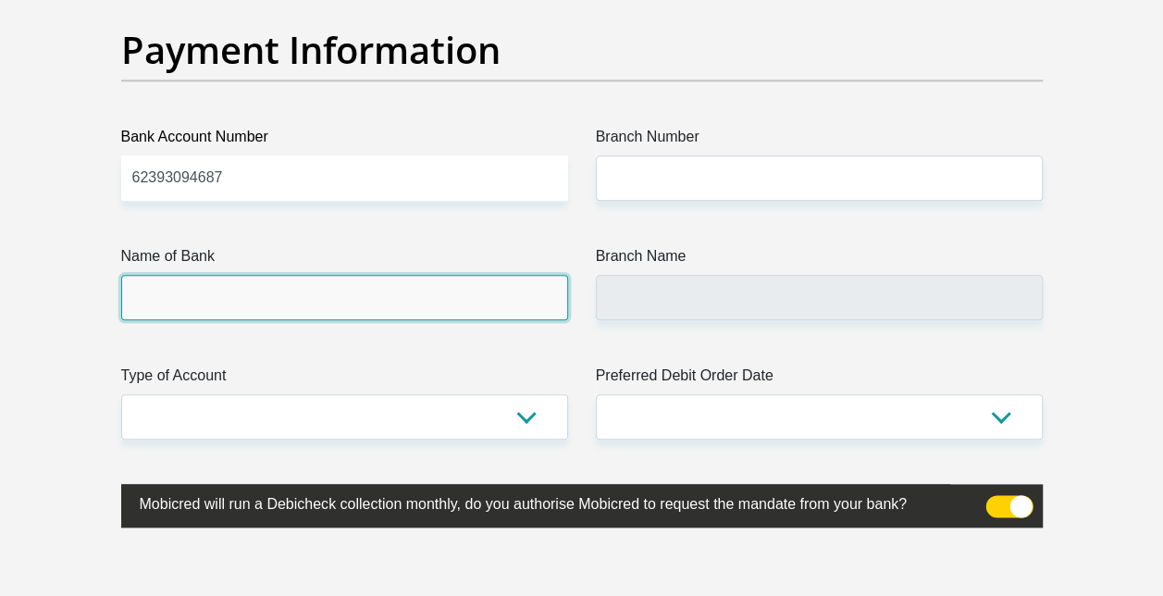
click at [386, 296] on input "Name of Bank" at bounding box center [344, 297] width 447 height 45
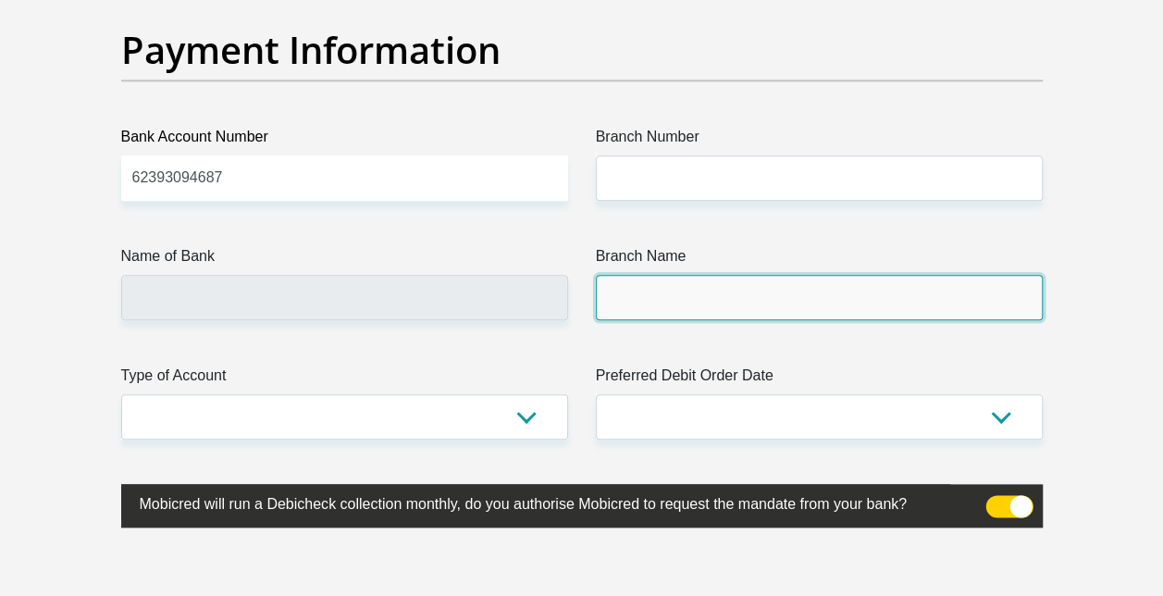
click at [755, 310] on input "Branch Name" at bounding box center [819, 297] width 447 height 45
click at [686, 294] on input "Branch Name" at bounding box center [819, 297] width 447 height 45
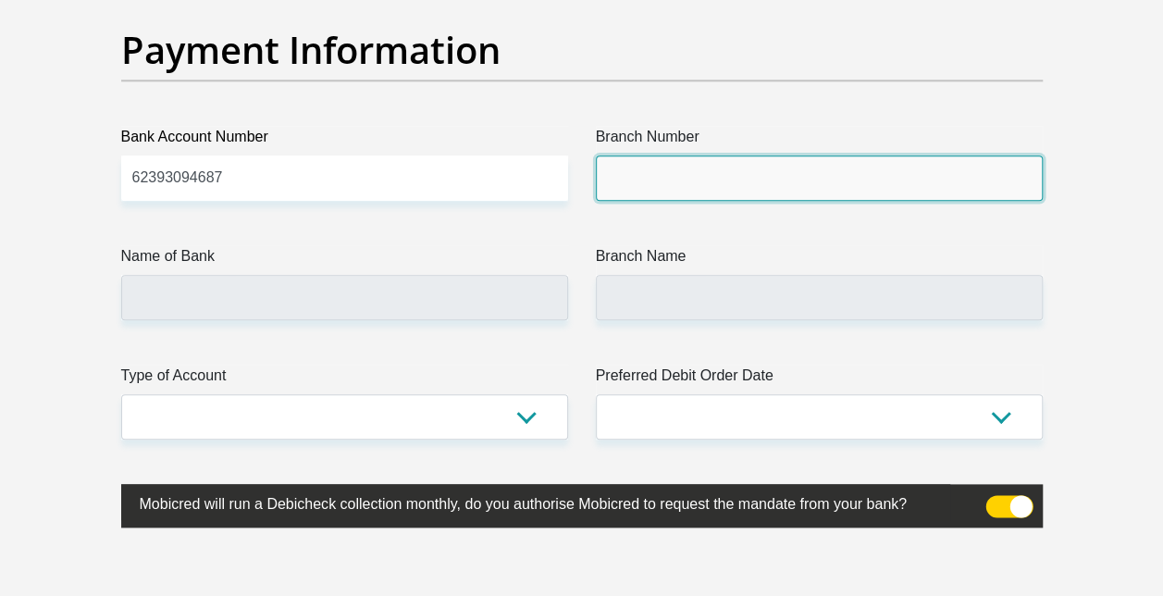
click at [660, 179] on input "Branch Number" at bounding box center [819, 177] width 447 height 45
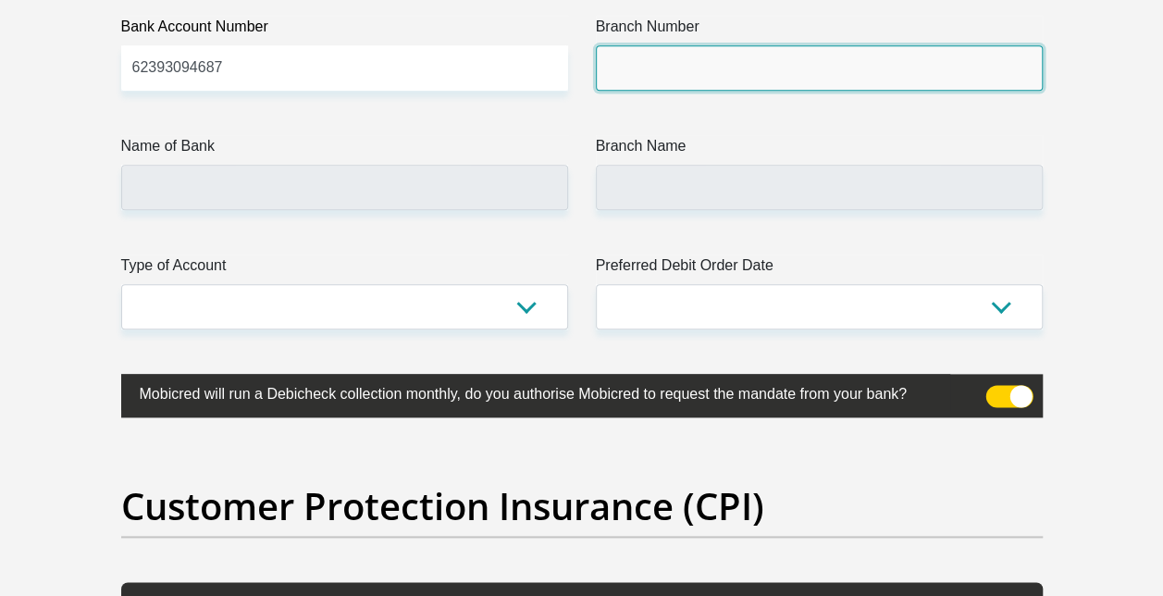
scroll to position [4433, 0]
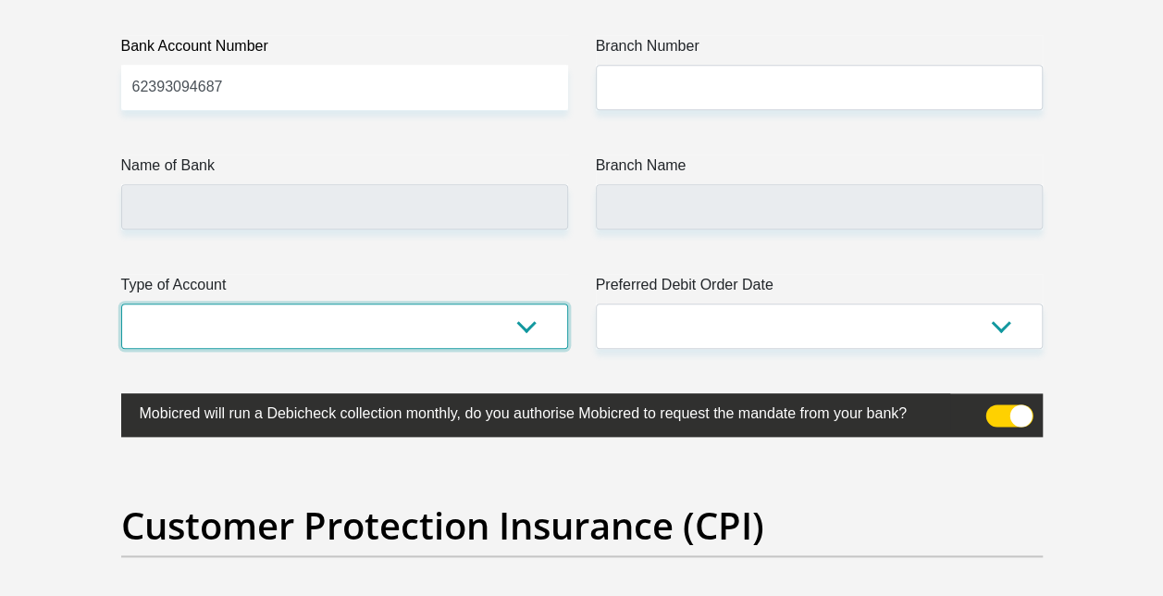
click at [532, 303] on select "Cheque Savings" at bounding box center [344, 325] width 447 height 45
select select "SAV"
click at [121, 303] on select "Cheque Savings" at bounding box center [344, 325] width 447 height 45
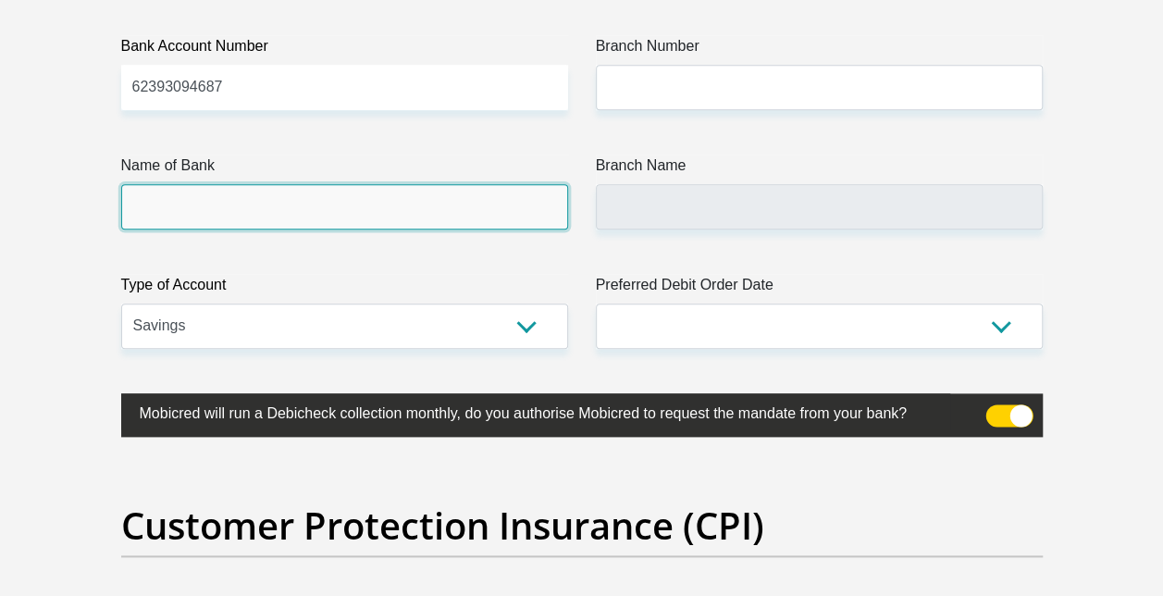
click at [446, 189] on input "Name of Bank" at bounding box center [344, 206] width 447 height 45
click at [444, 208] on input "Name of Bank" at bounding box center [344, 206] width 447 height 45
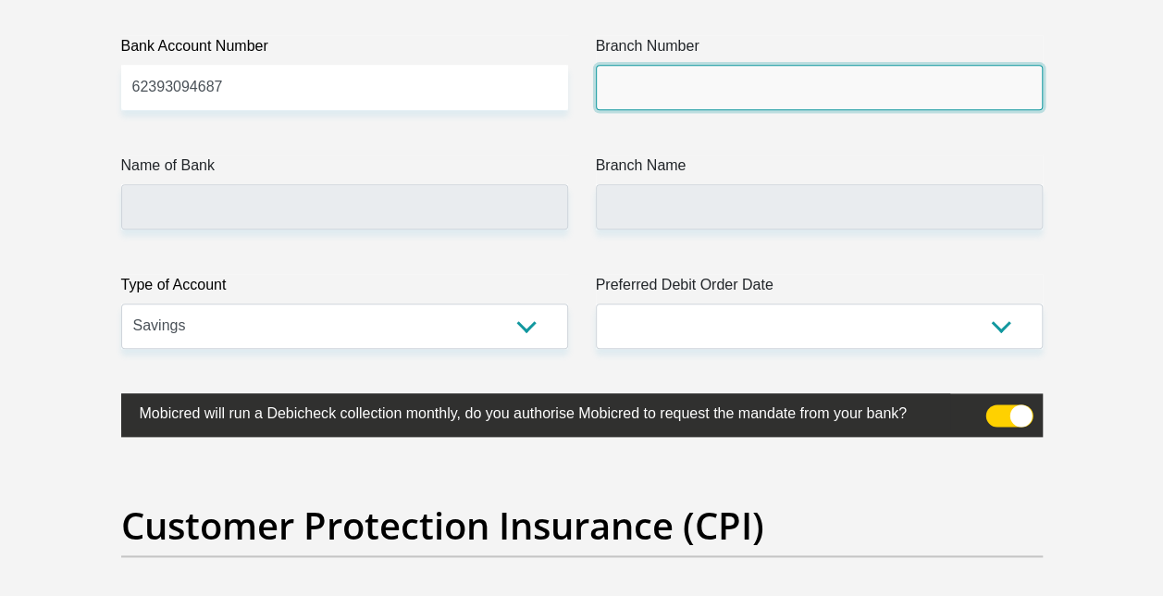
click at [752, 75] on input "Branch Number" at bounding box center [819, 87] width 447 height 45
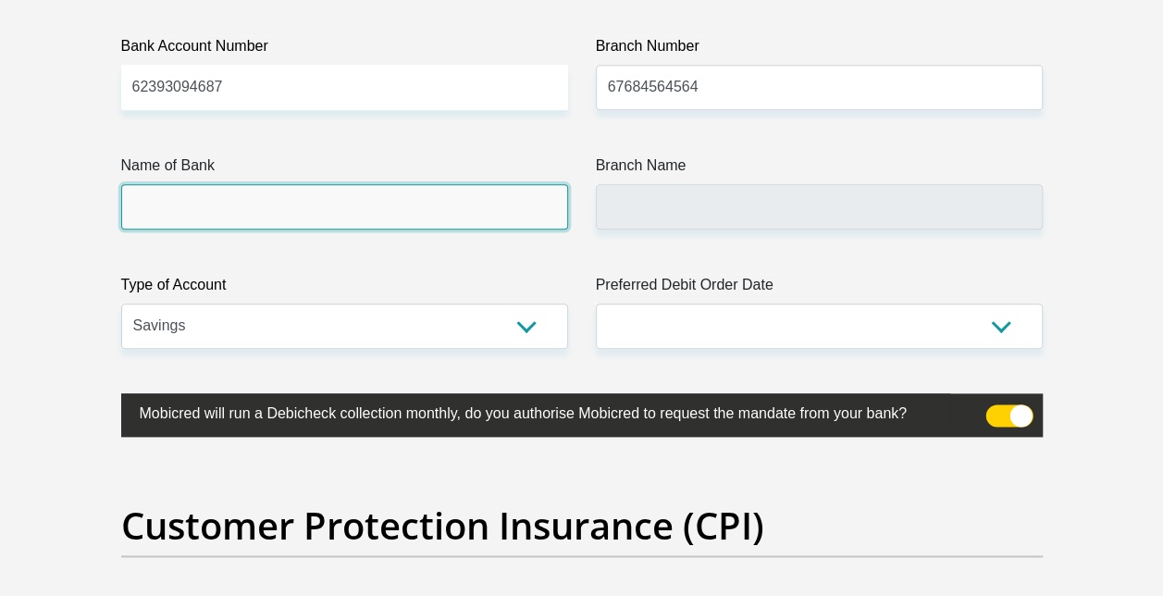
click at [483, 220] on input "Name of Bank" at bounding box center [344, 206] width 447 height 45
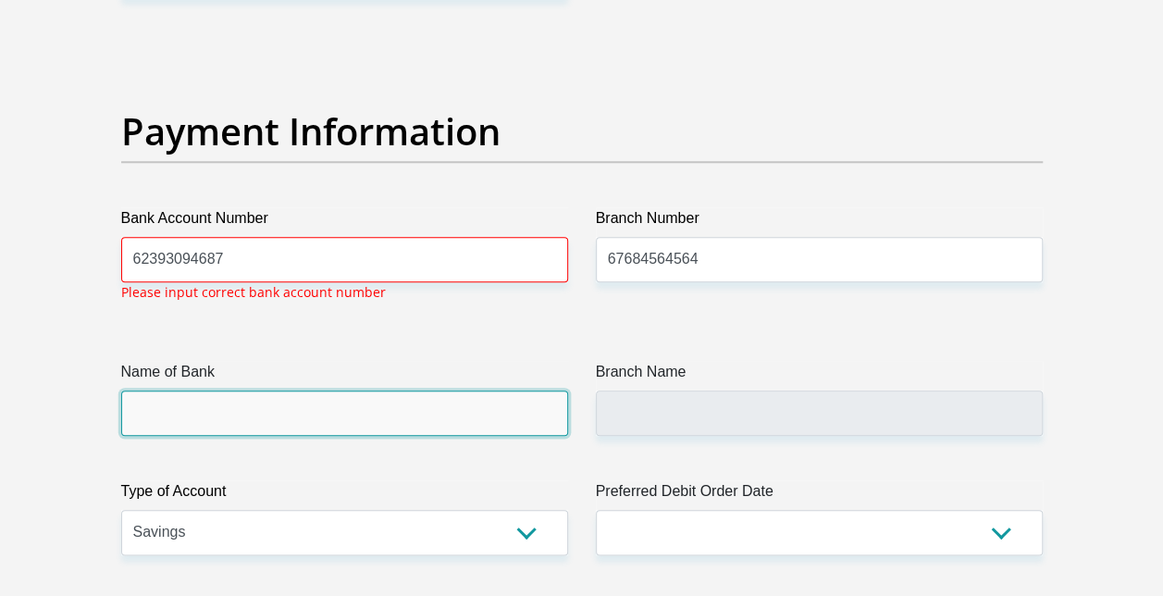
scroll to position [4260, 0]
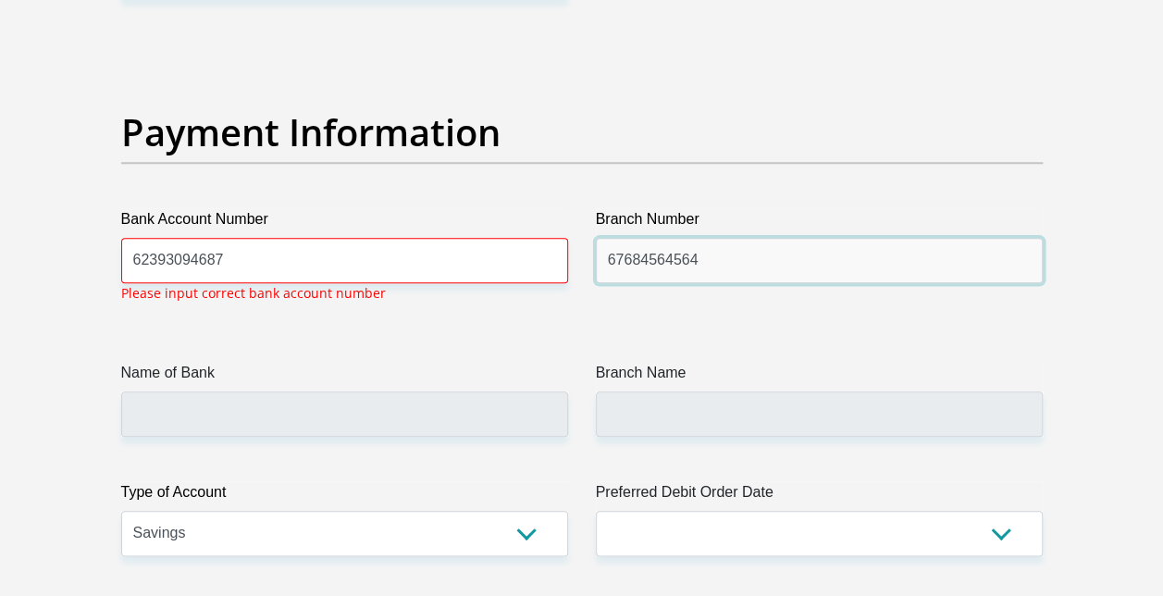
click at [731, 242] on input "67684564564" at bounding box center [819, 260] width 447 height 45
type input "6"
type input "250655"
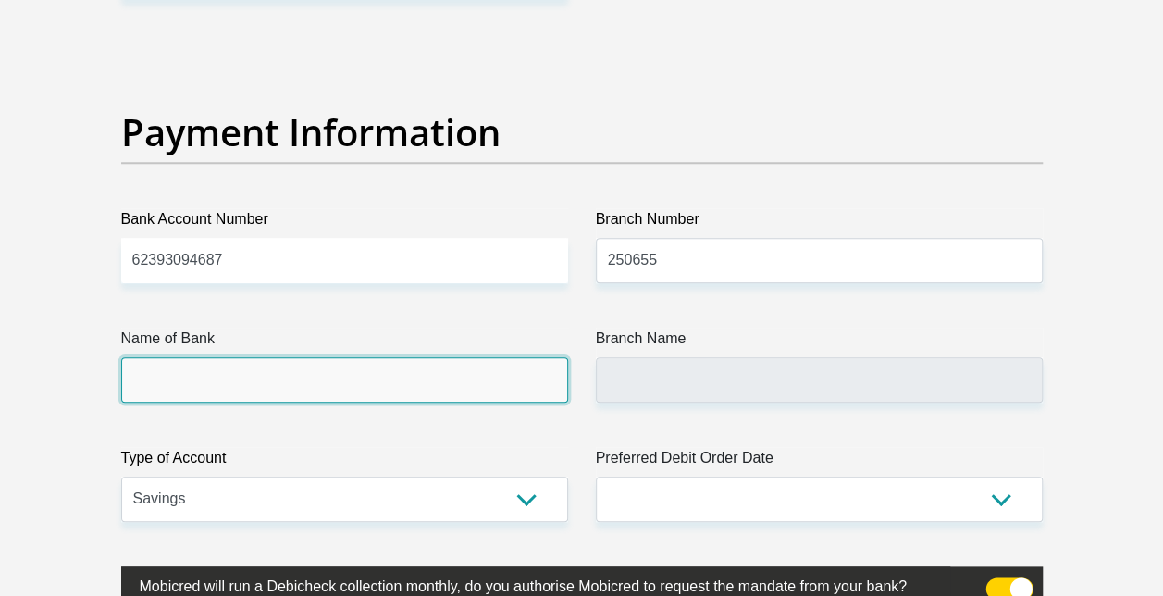
type input "FIRSTRAND BANK"
type input "BRANCH 560"
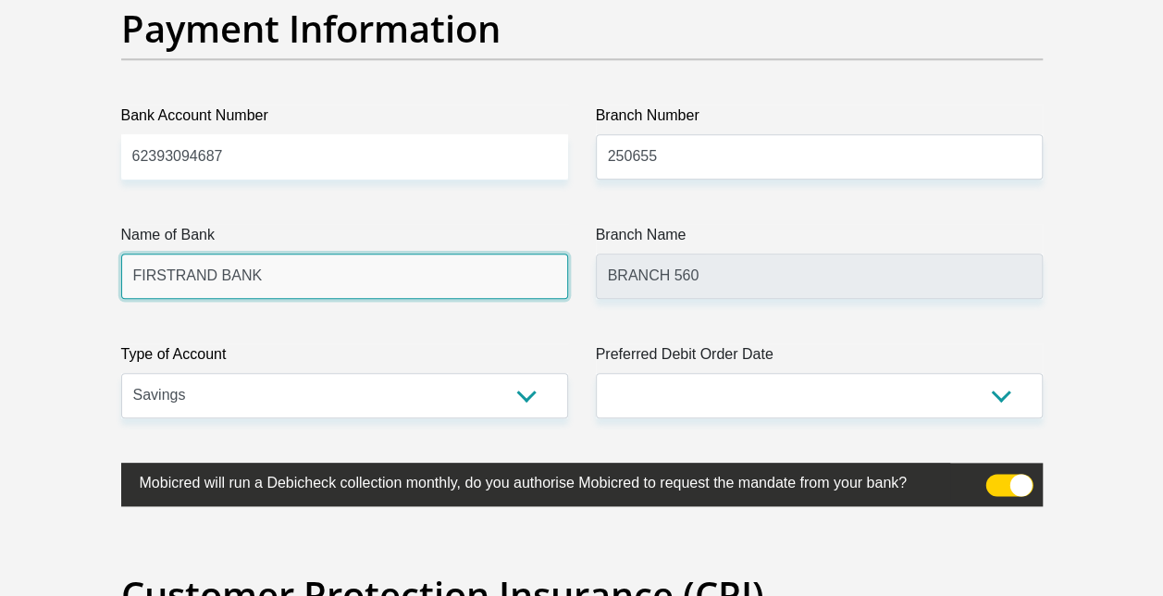
scroll to position [4371, 0]
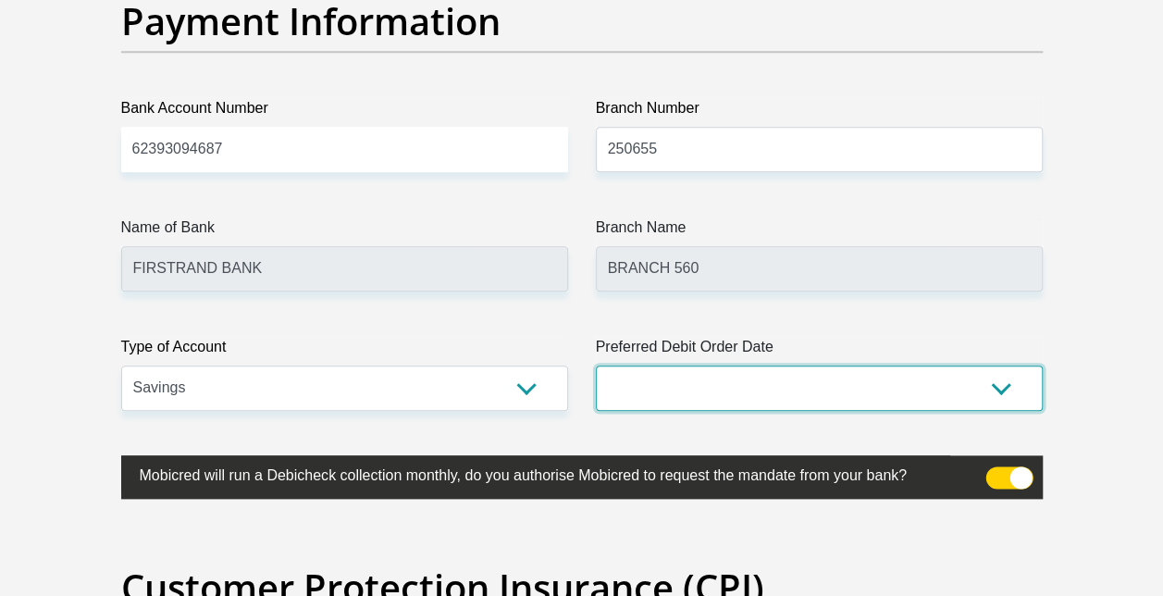
click at [797, 385] on select "1st 2nd 3rd 4th 5th 7th 18th 19th 20th 21st 22nd 23rd 24th 25th 26th 27th 28th …" at bounding box center [819, 387] width 447 height 45
select select "1"
click at [596, 365] on select "1st 2nd 3rd 4th 5th 7th 18th 19th 20th 21st 22nd 23rd 24th 25th 26th 27th 28th …" at bounding box center [819, 387] width 447 height 45
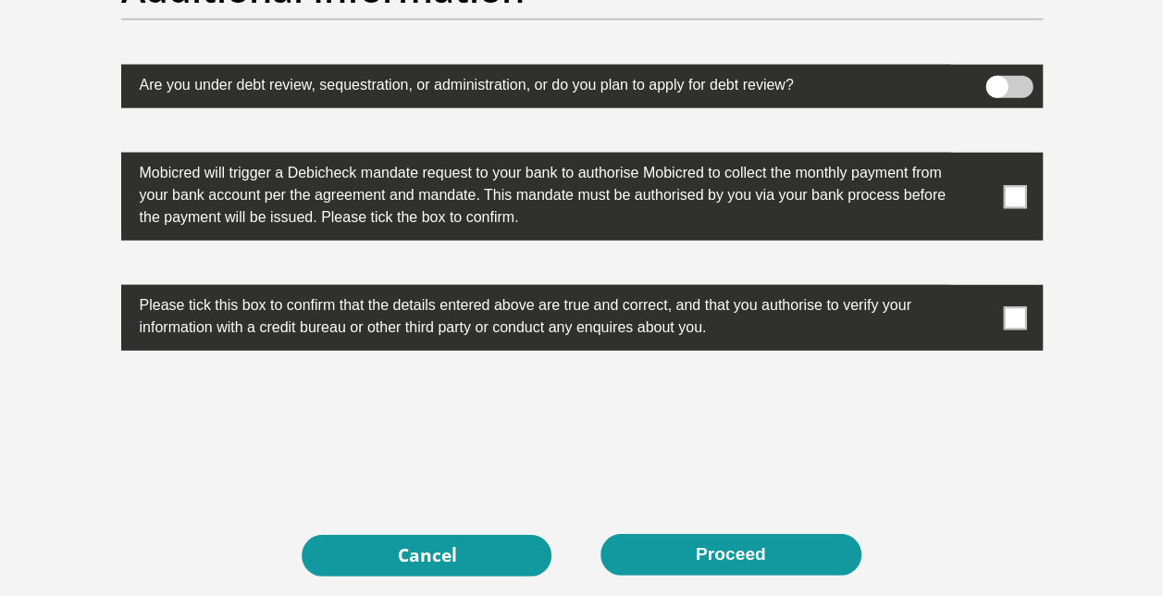
scroll to position [5912, 0]
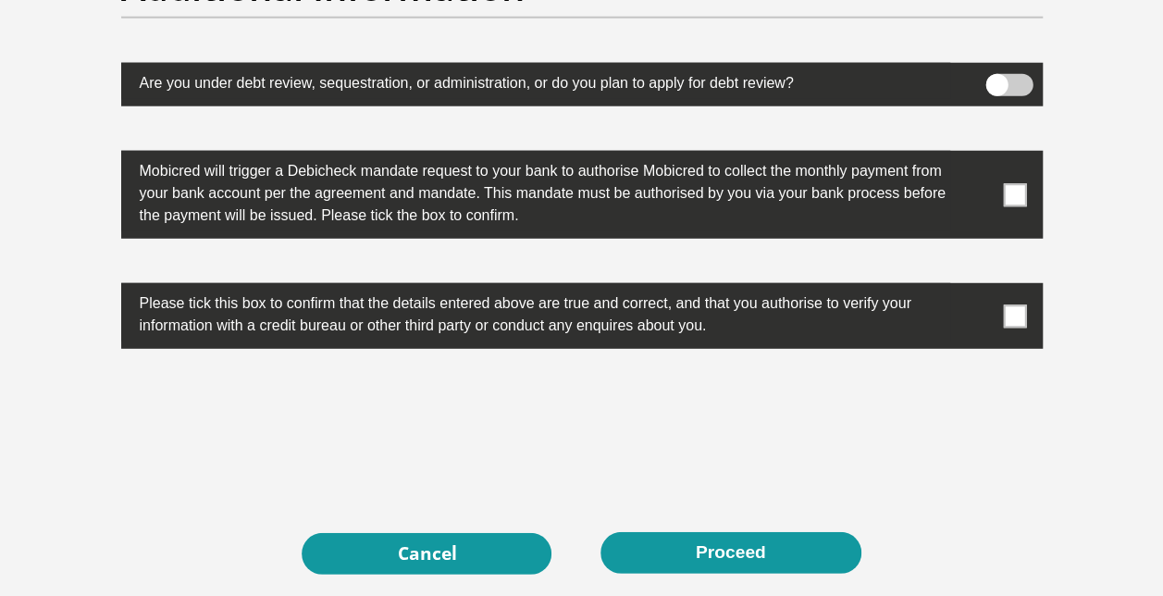
click at [1013, 307] on span at bounding box center [1014, 315] width 23 height 23
click at [978, 288] on input "checkbox" at bounding box center [978, 288] width 0 height 0
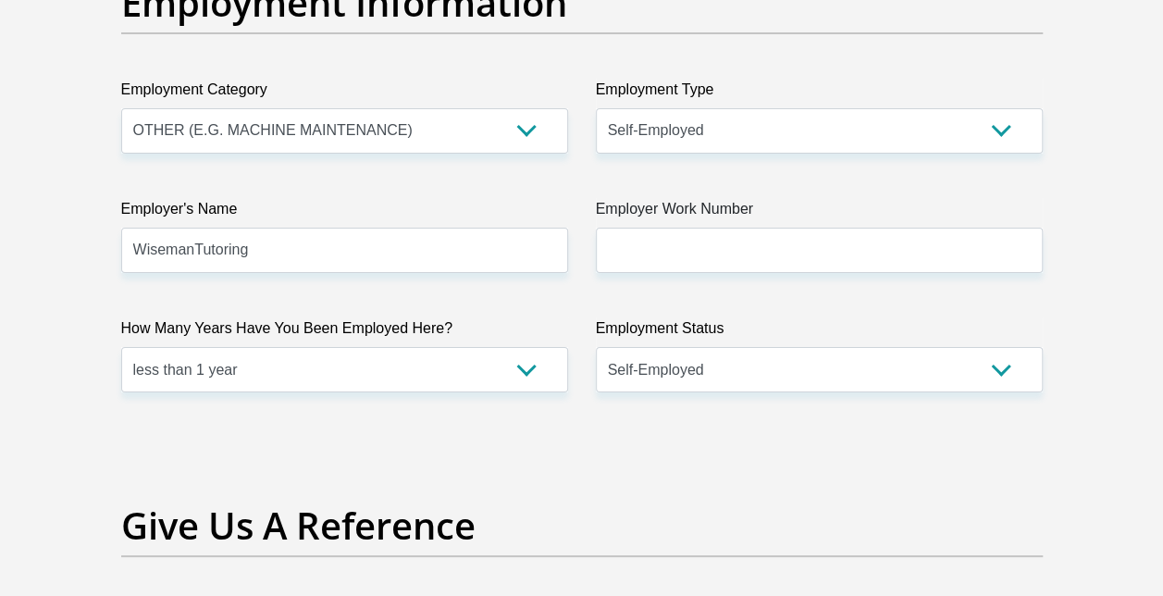
scroll to position [3463, 0]
click at [523, 128] on select "AGRICULTURE ALCOHOL & TOBACCO CONSTRUCTION MATERIALS METALLURGY EQUIPMENT FOR R…" at bounding box center [344, 129] width 447 height 45
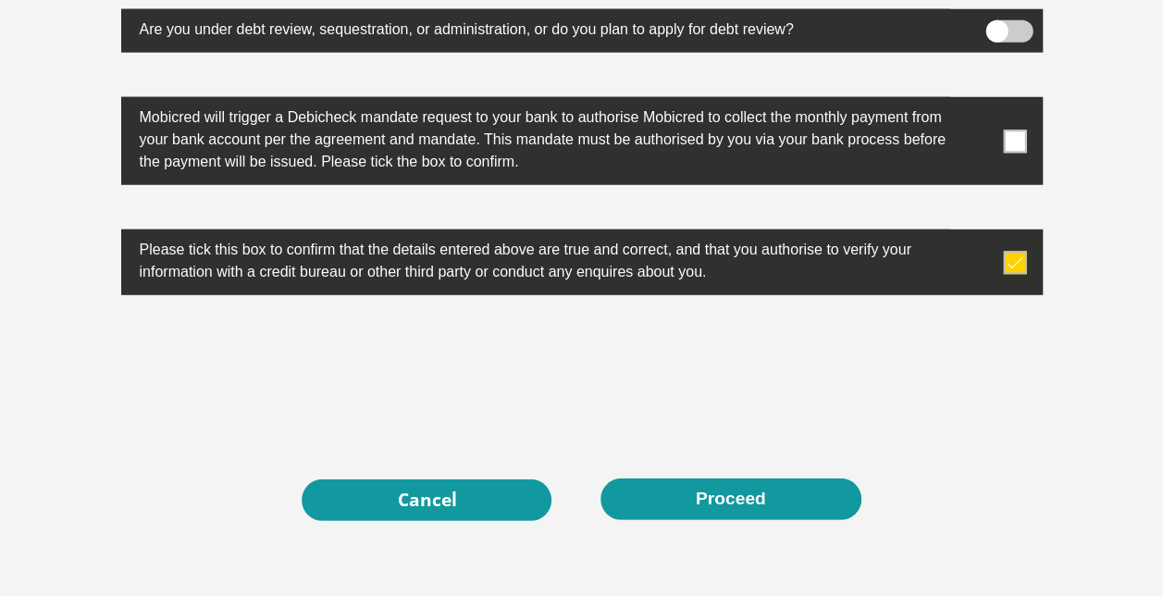
scroll to position [6102, 0]
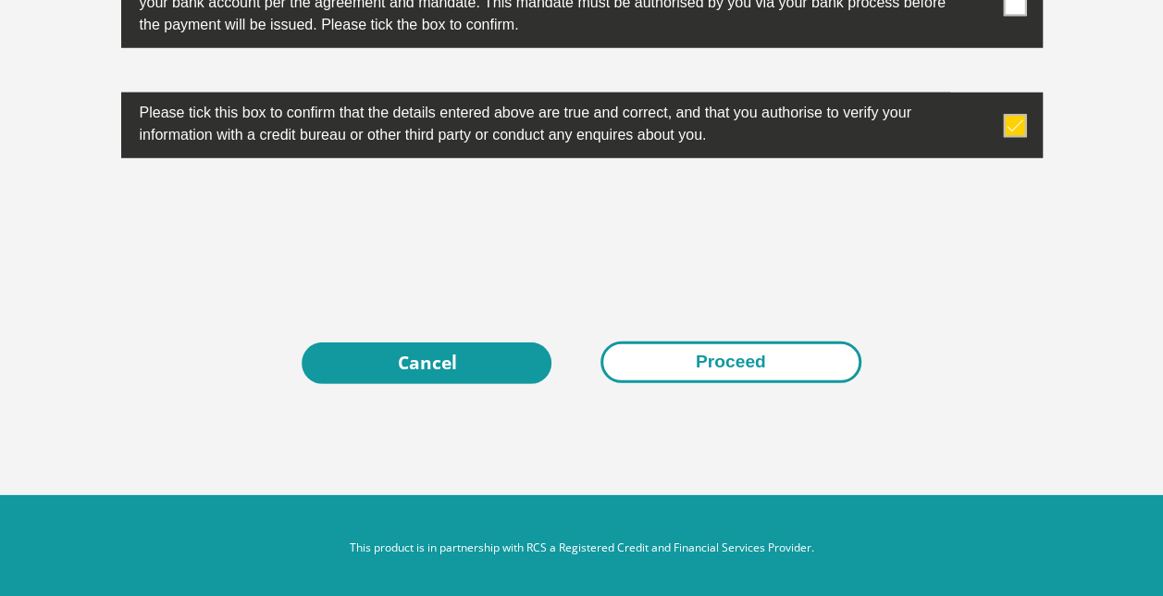
click at [718, 360] on button "Proceed" at bounding box center [730, 362] width 261 height 42
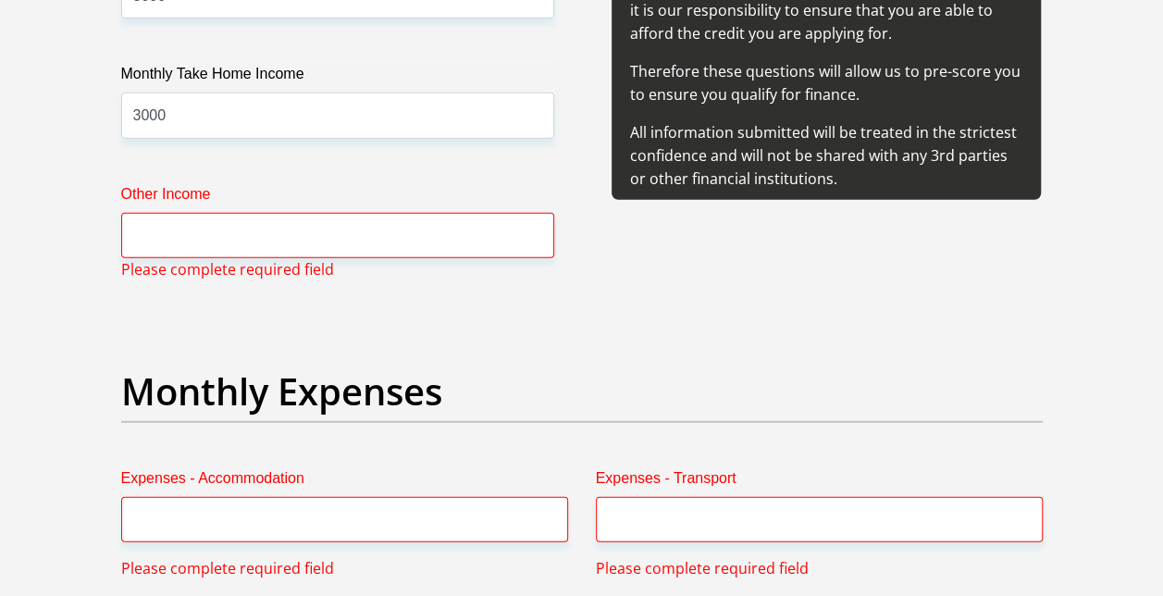
scroll to position [2365, 0]
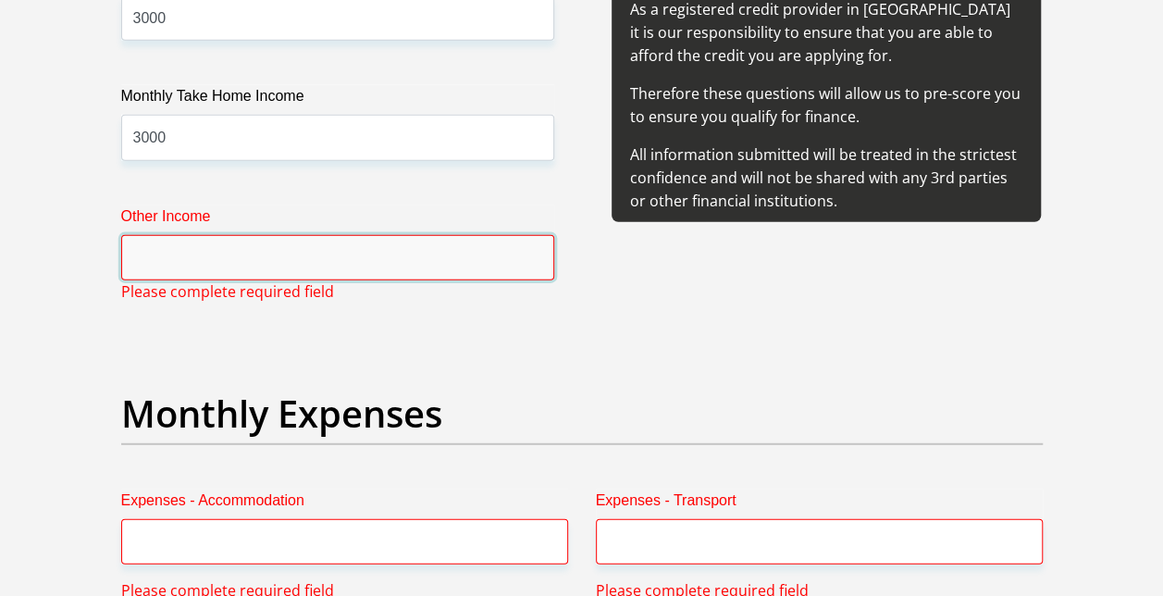
click at [310, 257] on input "Other Income" at bounding box center [337, 257] width 433 height 45
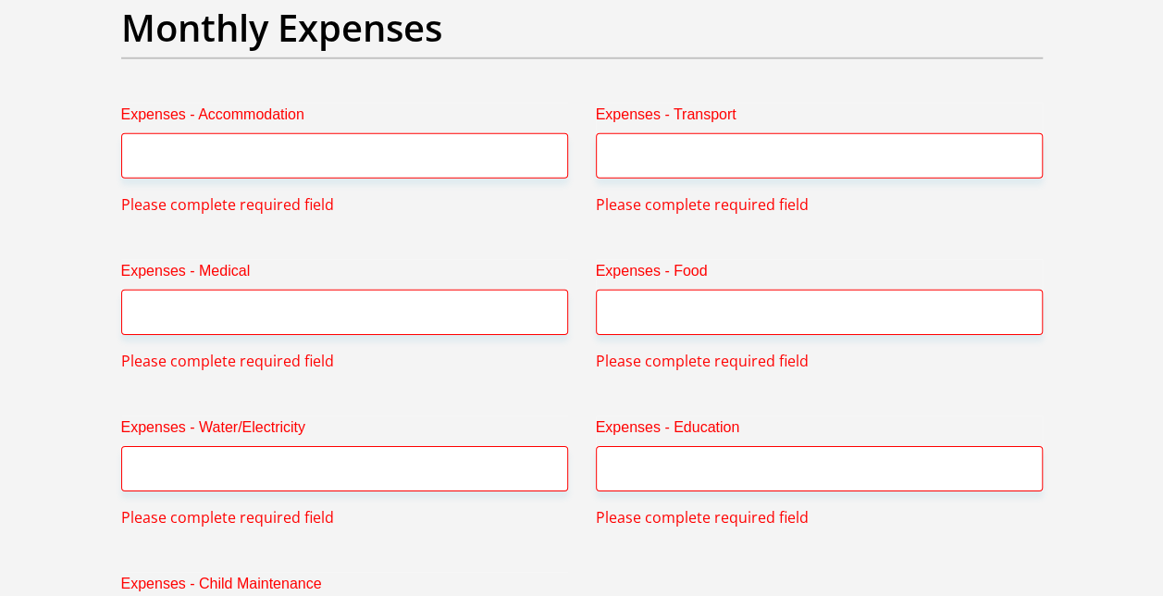
scroll to position [2765, 0]
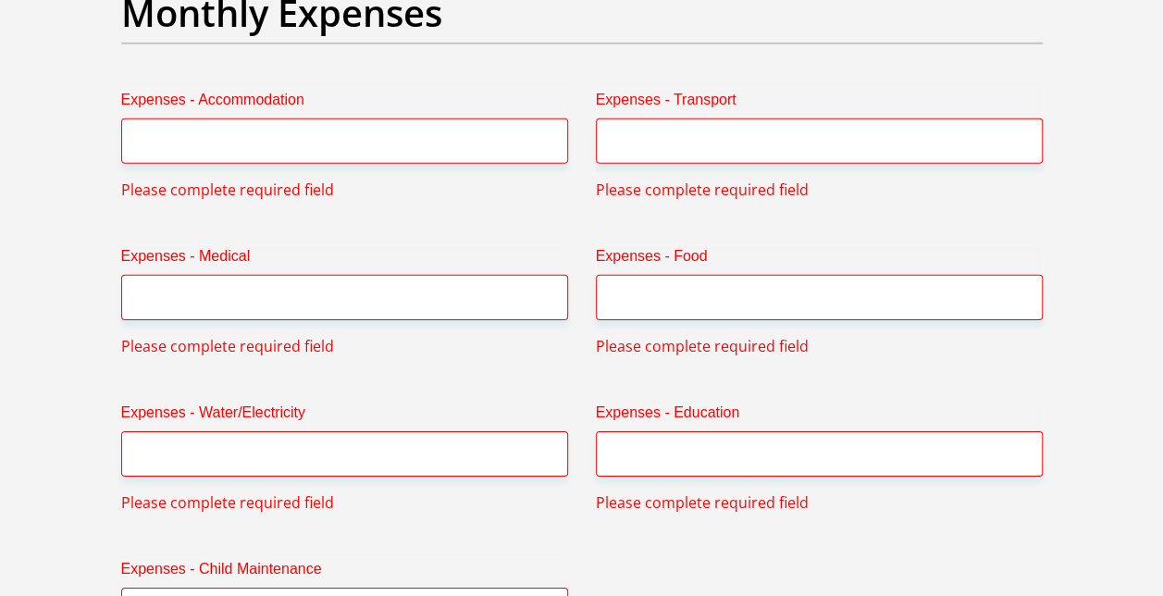
type input "0"
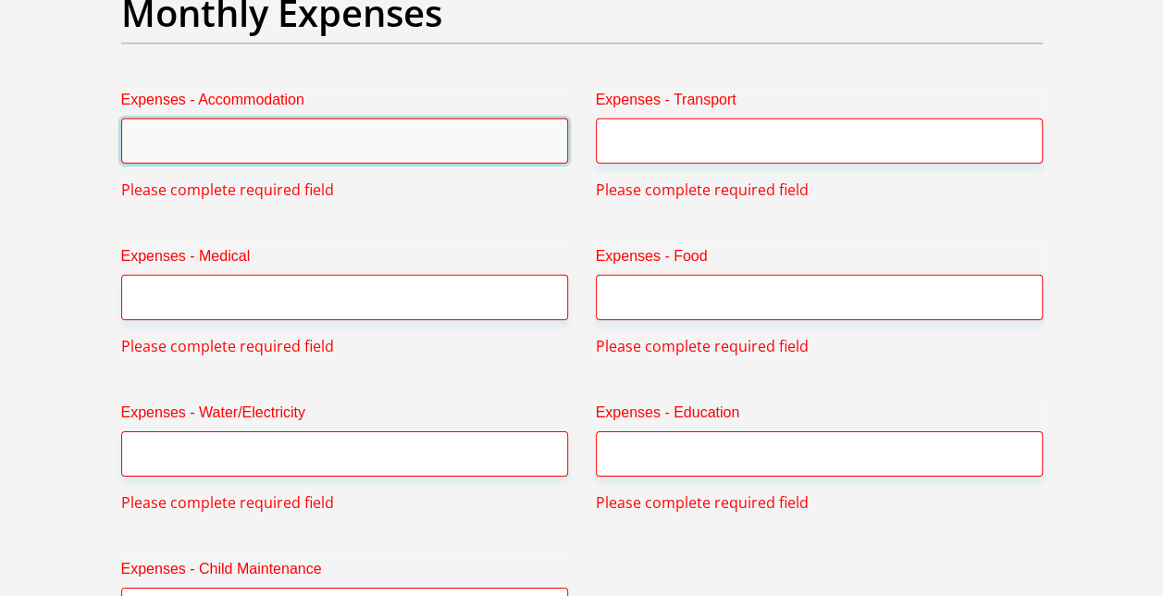
click at [338, 146] on input "Expenses - Accommodation" at bounding box center [344, 140] width 447 height 45
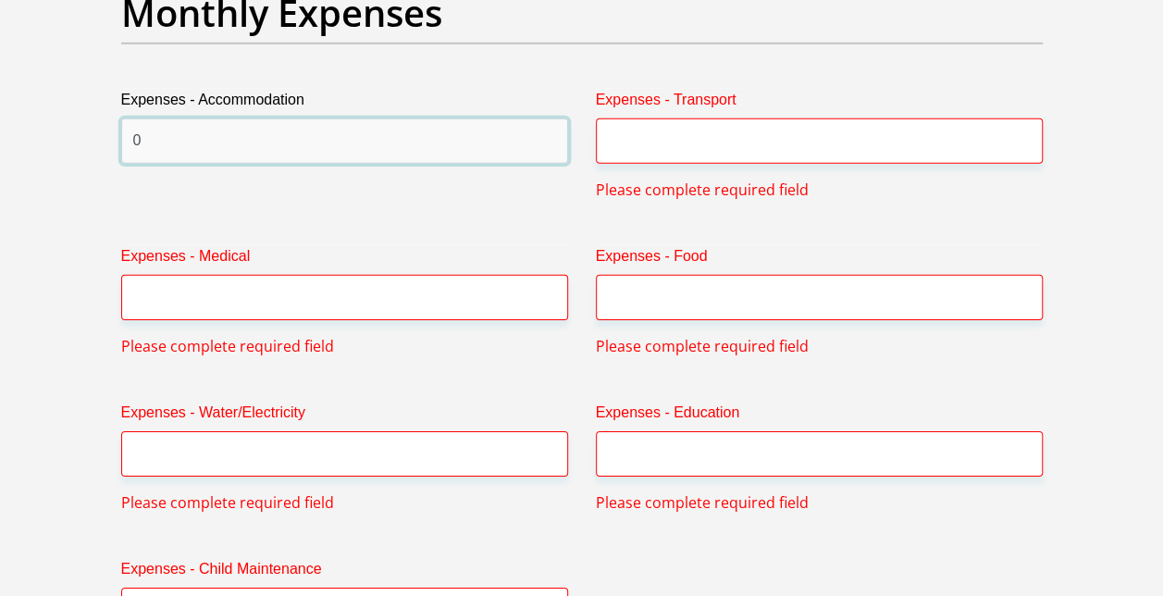
type input "0"
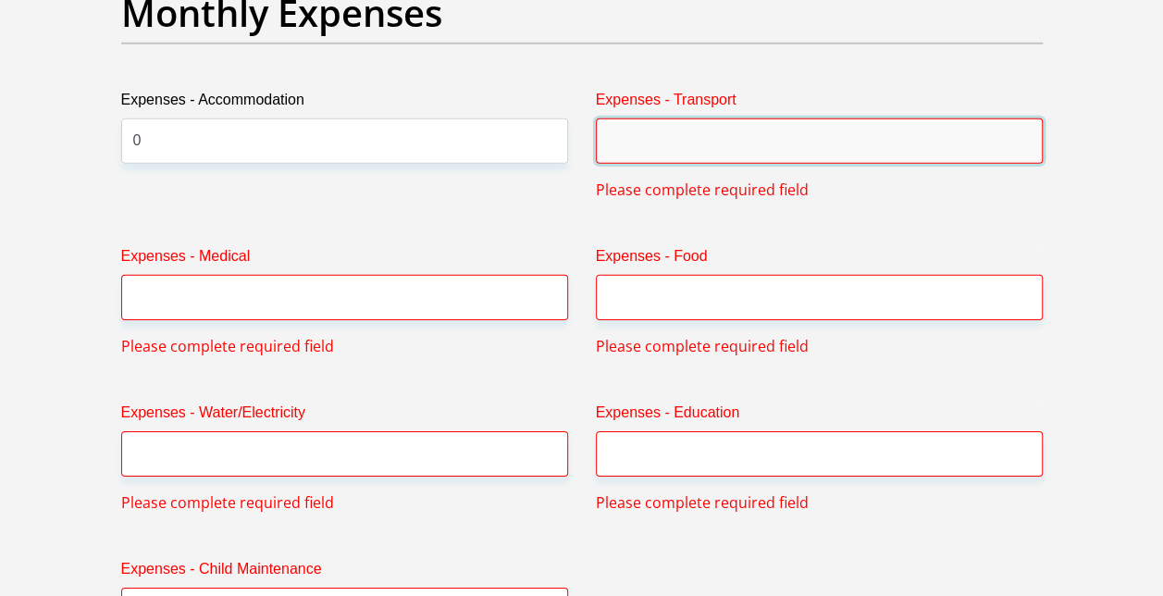
click at [690, 140] on input "Expenses - Transport" at bounding box center [819, 140] width 447 height 45
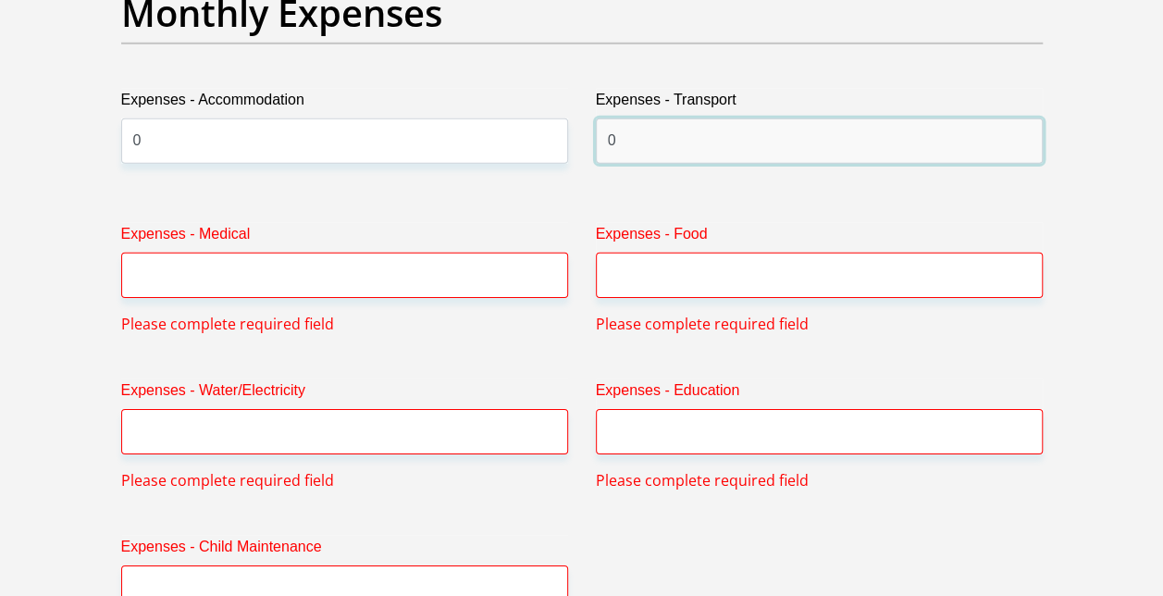
type input "0"
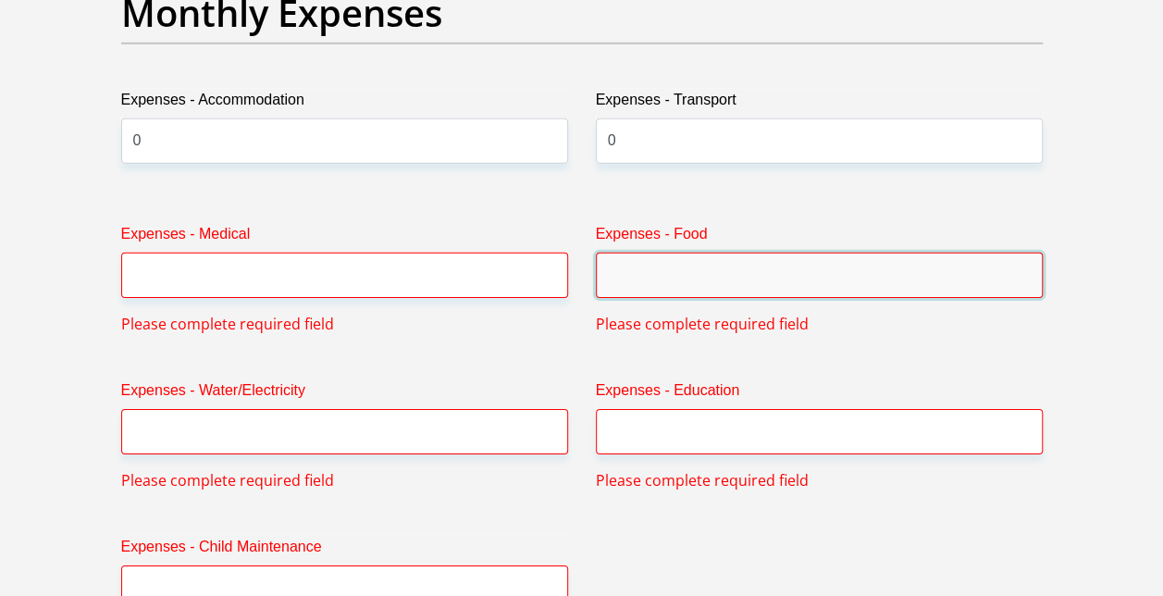
click at [729, 290] on input "Expenses - Food" at bounding box center [819, 274] width 447 height 45
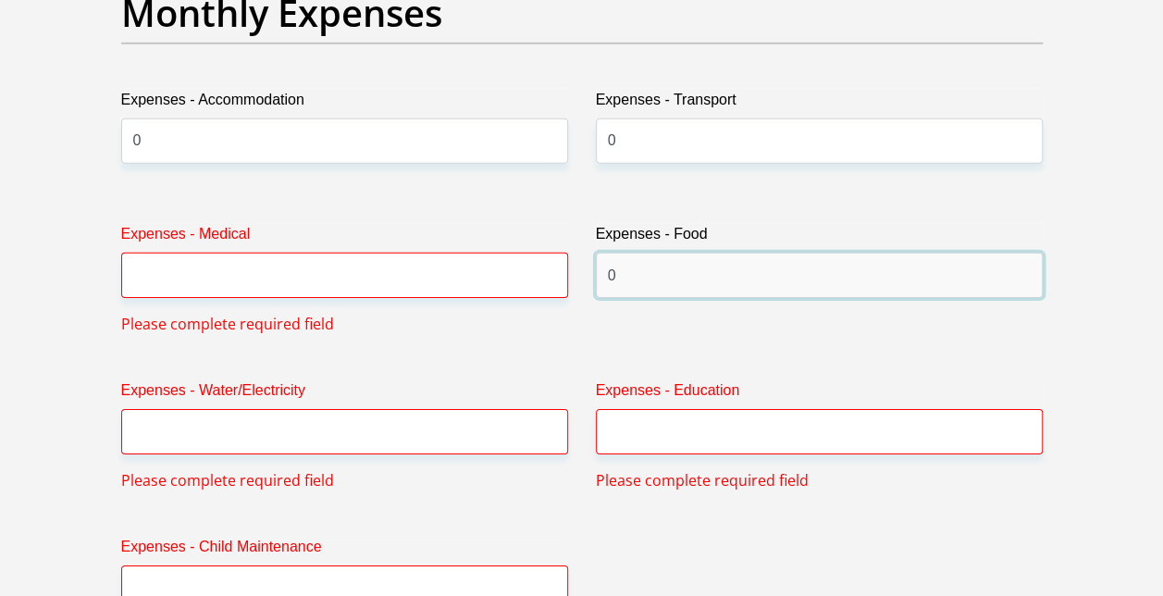
type input "0"
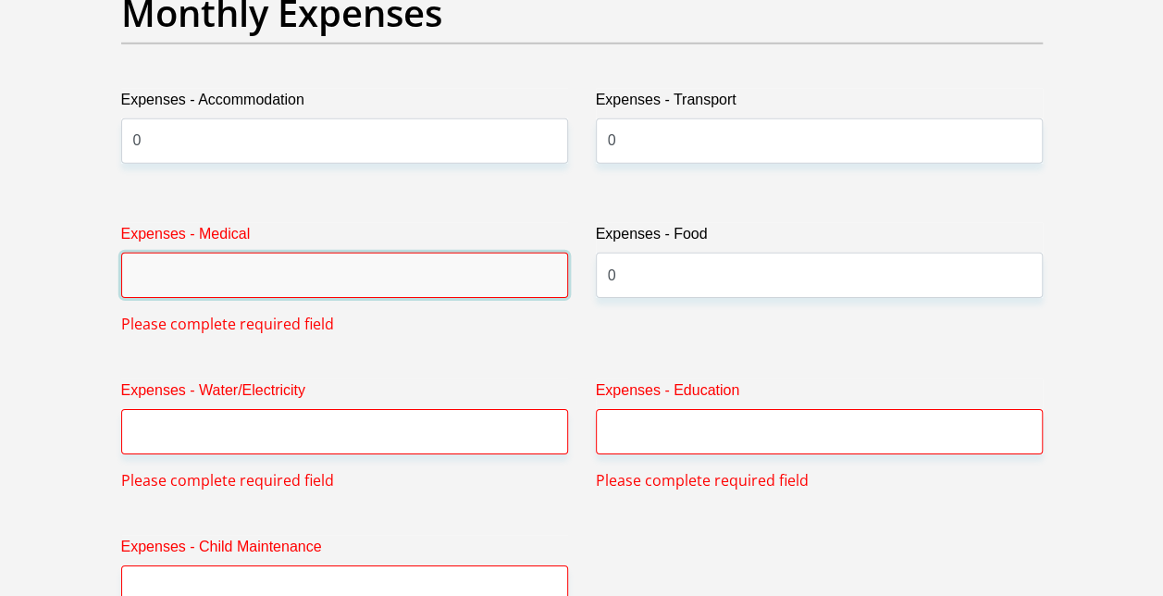
click at [462, 285] on input "Expenses - Medical" at bounding box center [344, 274] width 447 height 45
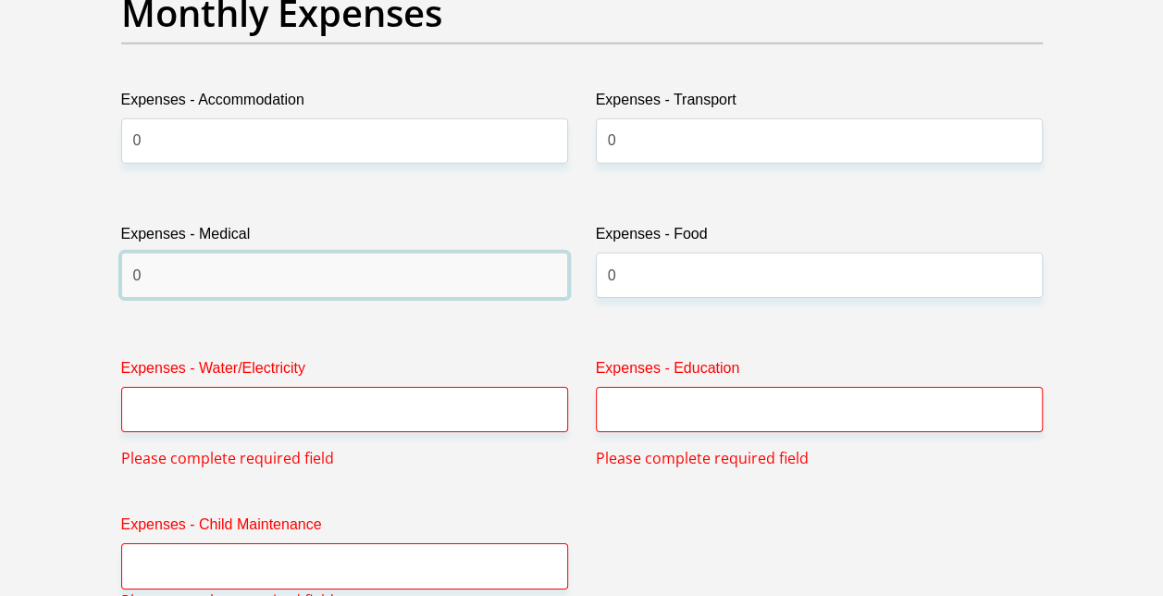
type input "0"
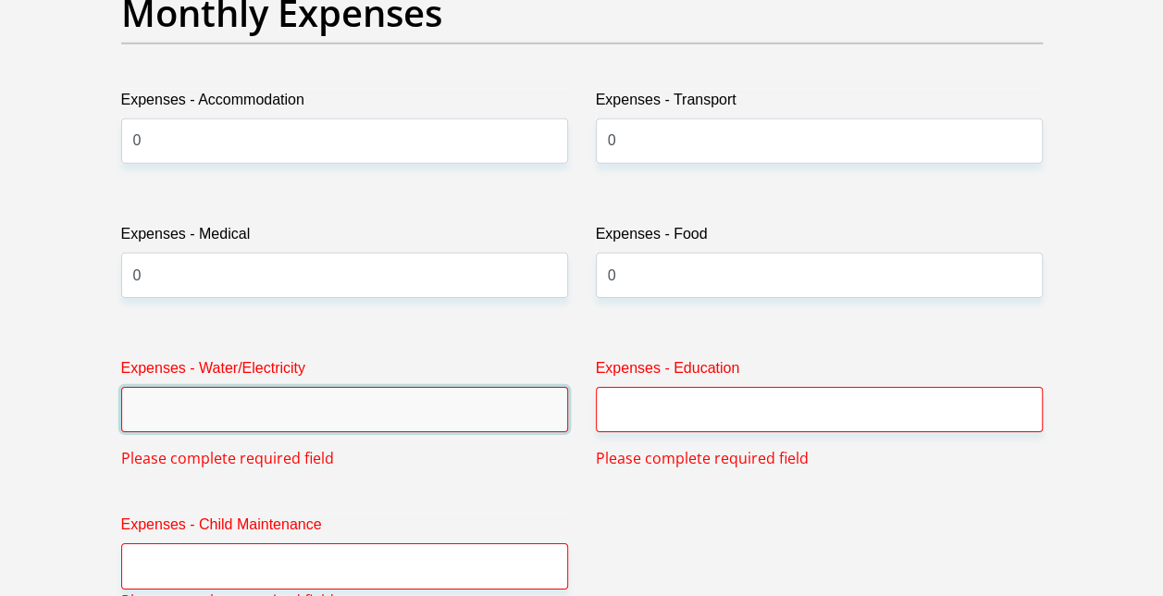
click at [429, 422] on input "Expenses - Water/Electricity" at bounding box center [344, 409] width 447 height 45
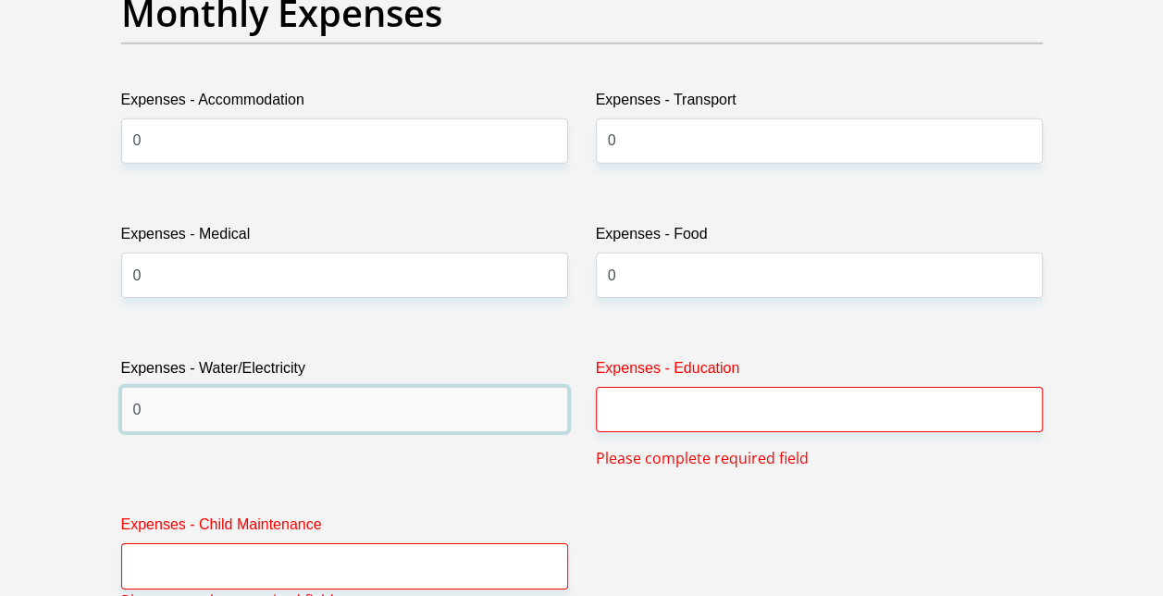
type input "0"
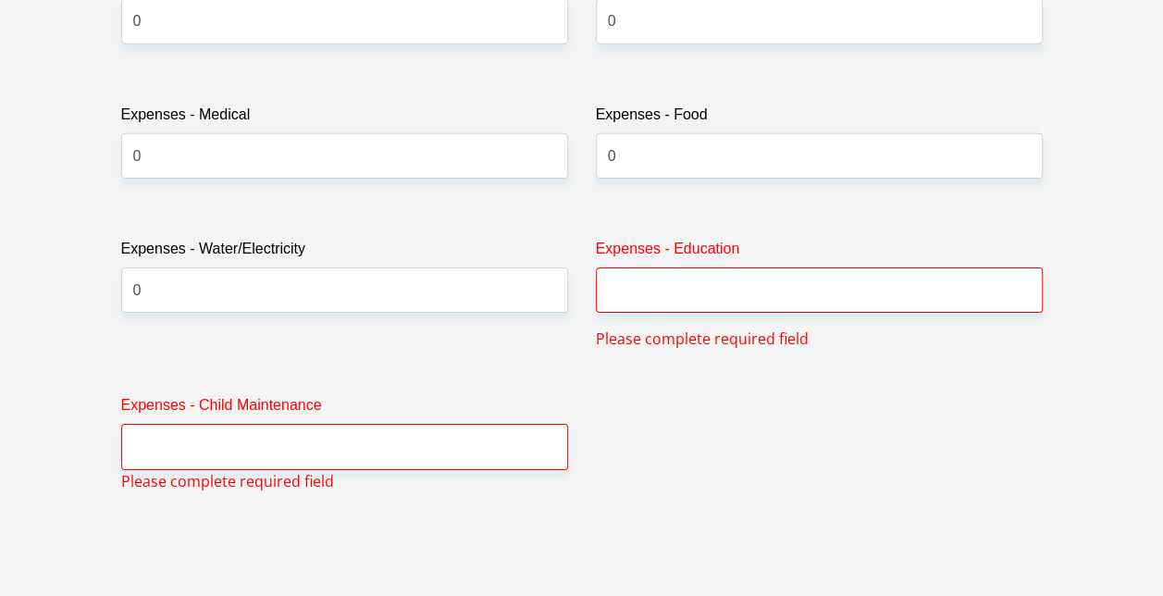
scroll to position [2880, 0]
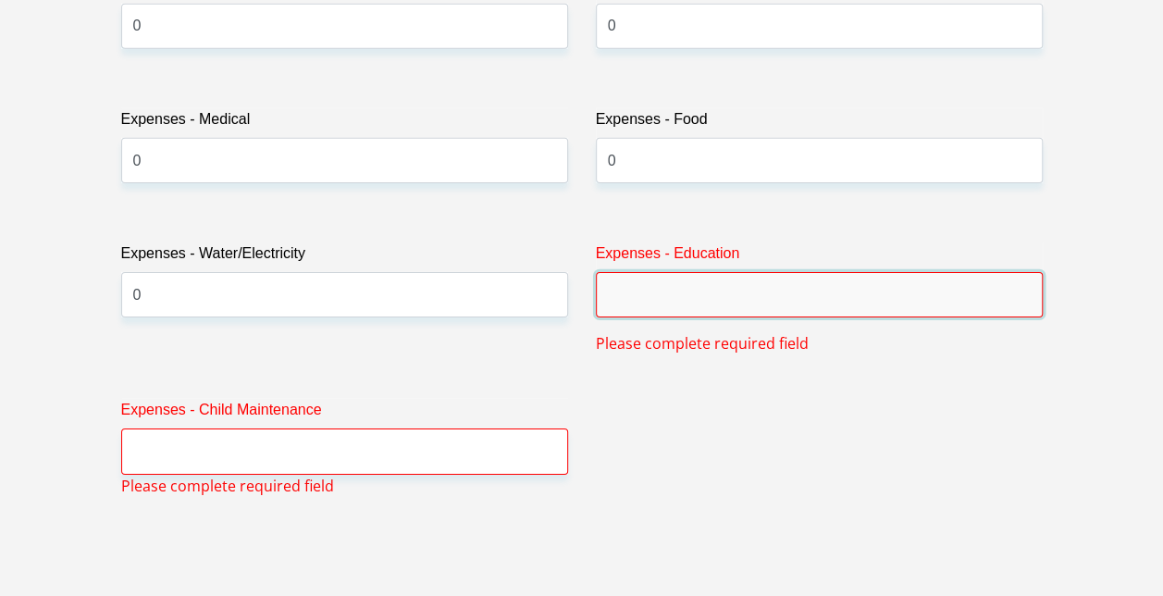
click at [701, 298] on input "Expenses - Education" at bounding box center [819, 294] width 447 height 45
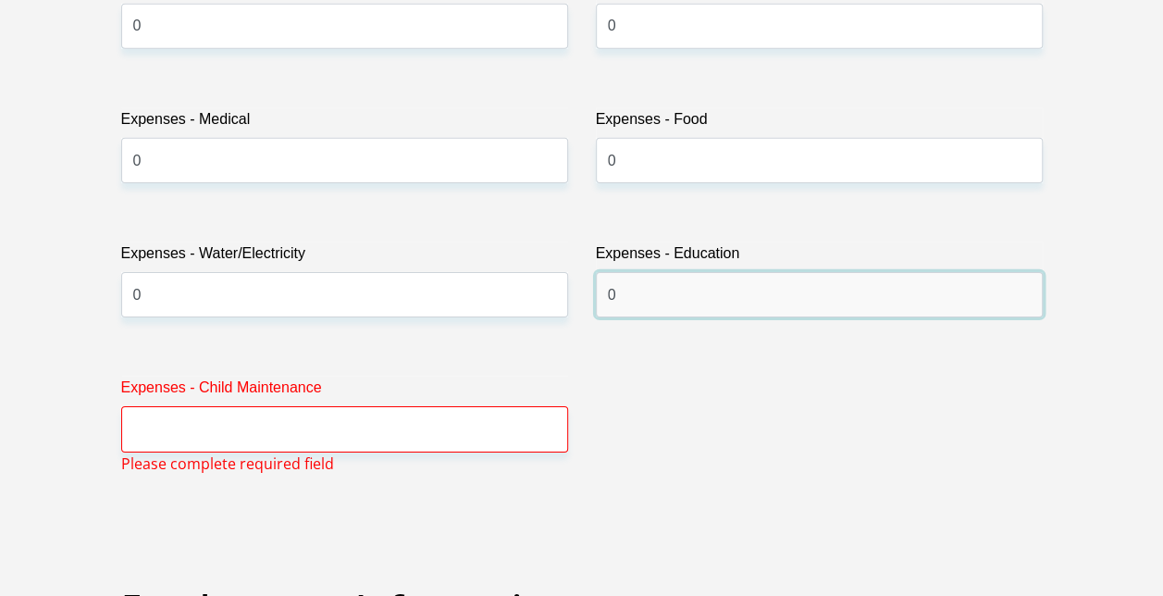
type input "0"
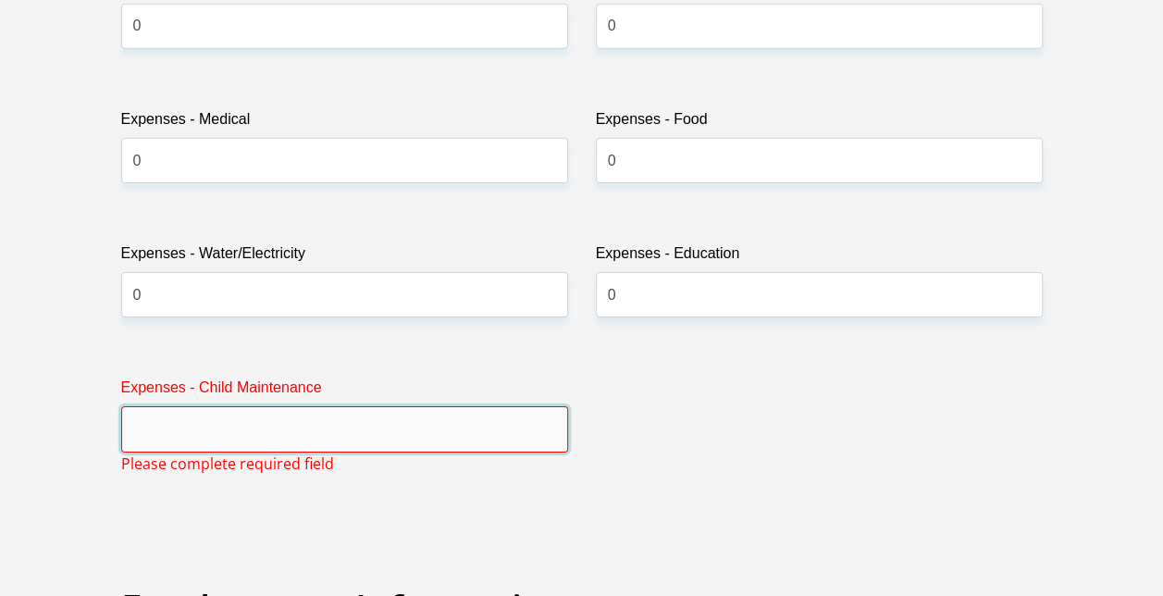
click at [425, 414] on input "Expenses - Child Maintenance" at bounding box center [344, 428] width 447 height 45
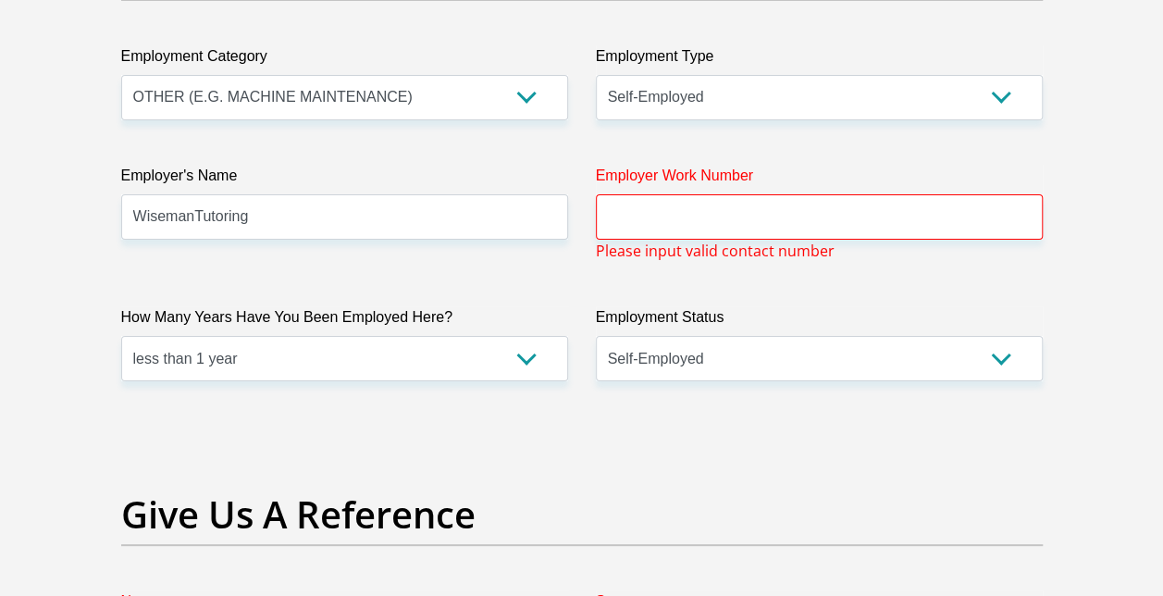
scroll to position [3500, 0]
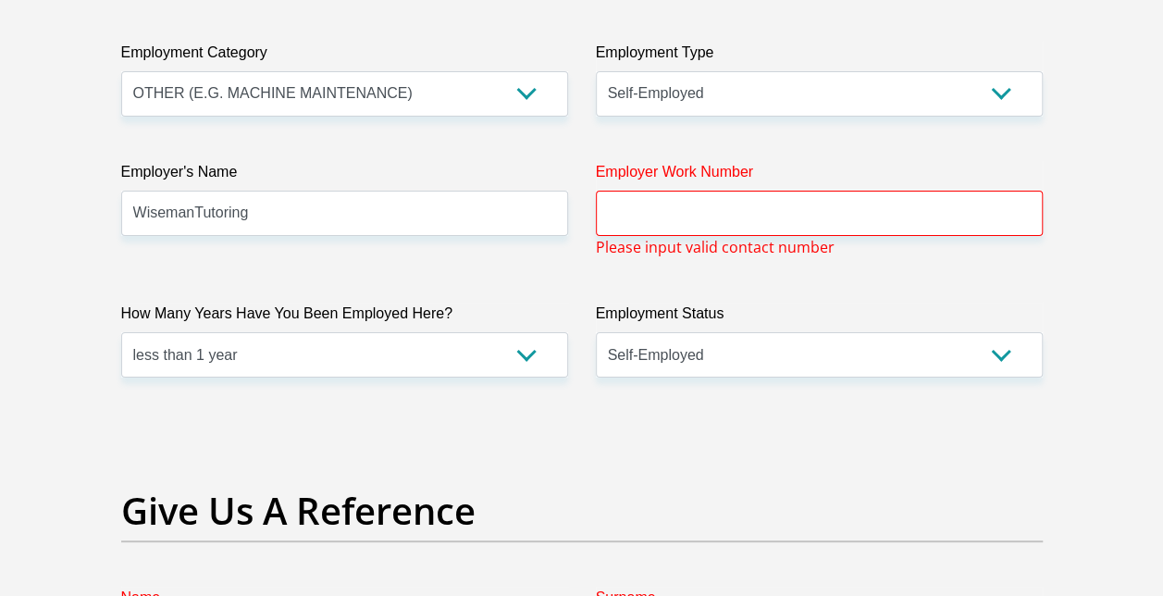
type input "0"
click at [522, 91] on select "AGRICULTURE ALCOHOL & TOBACCO CONSTRUCTION MATERIALS METALLURGY EQUIPMENT FOR R…" at bounding box center [344, 93] width 447 height 45
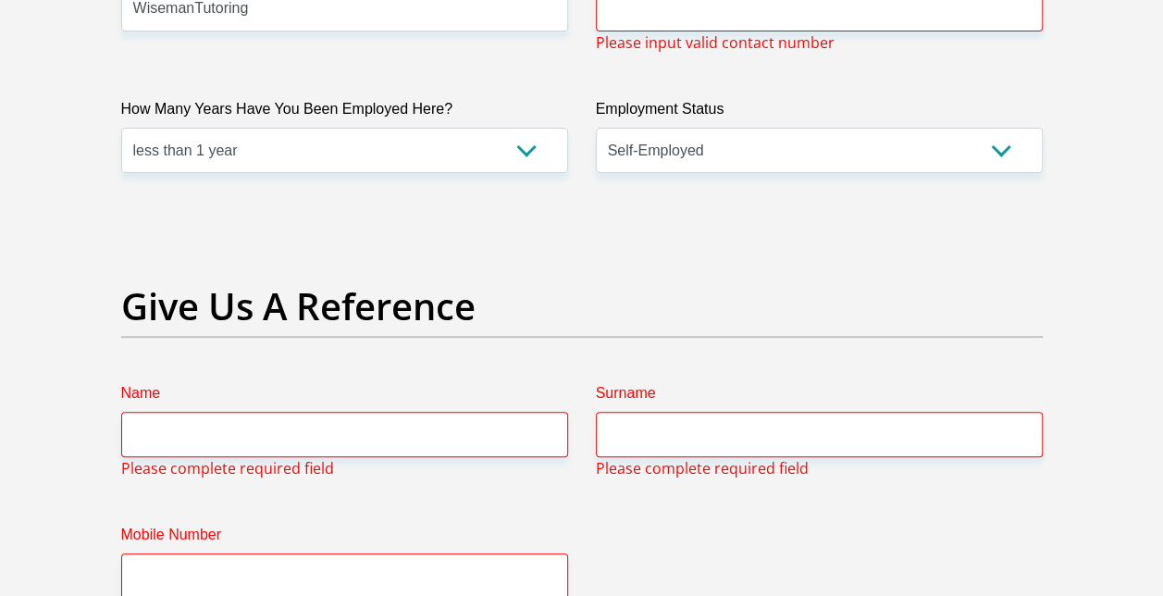
scroll to position [3702, 0]
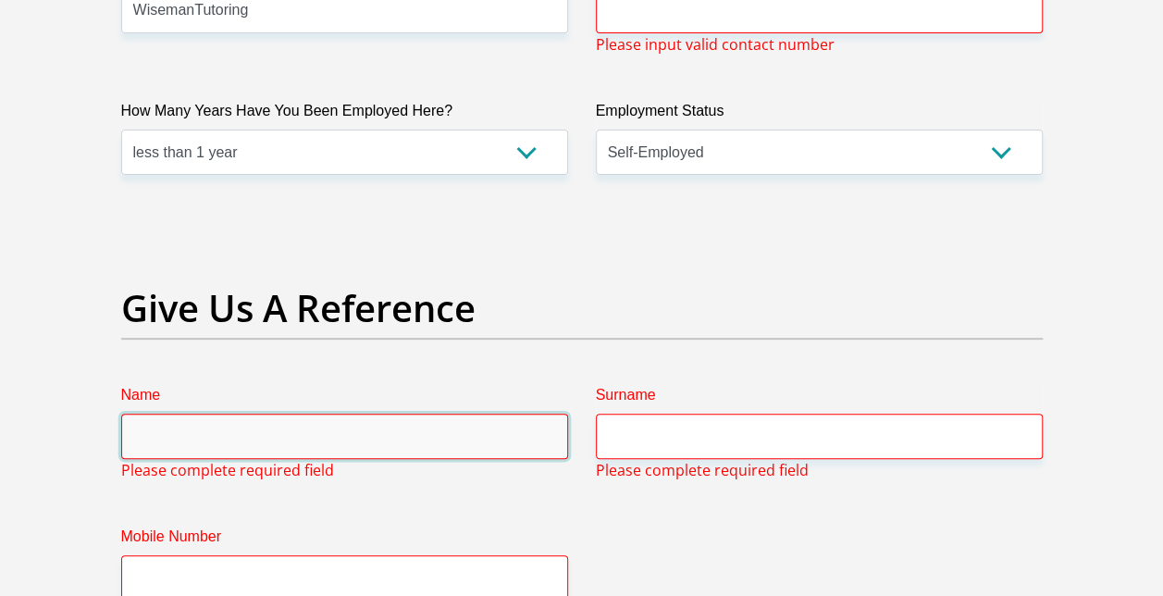
click at [394, 437] on input "Name" at bounding box center [344, 435] width 447 height 45
click at [692, 309] on h2 "Give Us A Reference" at bounding box center [581, 308] width 921 height 44
